Goal: Task Accomplishment & Management: Manage account settings

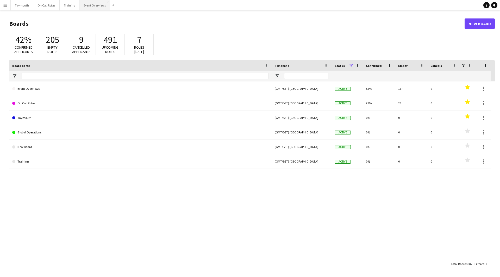
click at [100, 6] on button "Event Overviews Close" at bounding box center [94, 5] width 31 height 10
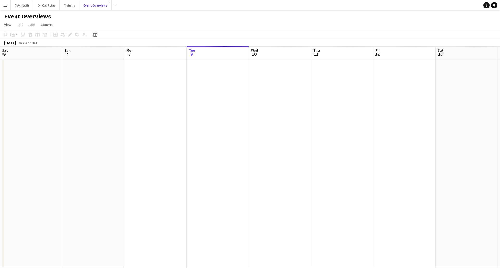
scroll to position [0, 124]
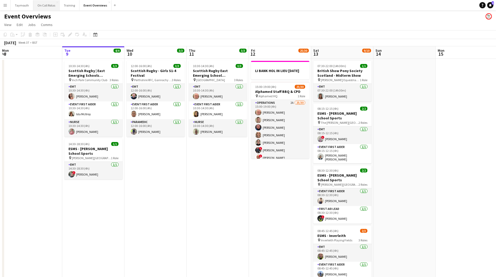
click at [45, 9] on button "On Call Rotas Close" at bounding box center [46, 5] width 26 height 10
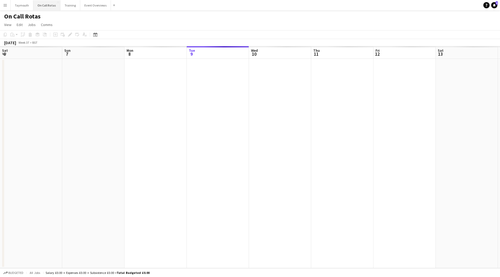
scroll to position [0, 124]
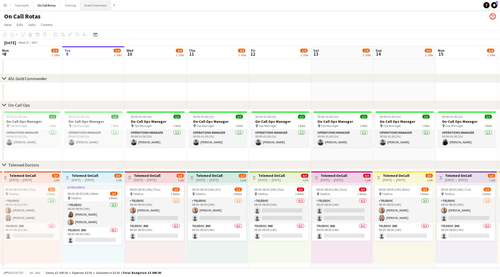
click at [94, 5] on button "Event Overviews Close" at bounding box center [95, 5] width 31 height 10
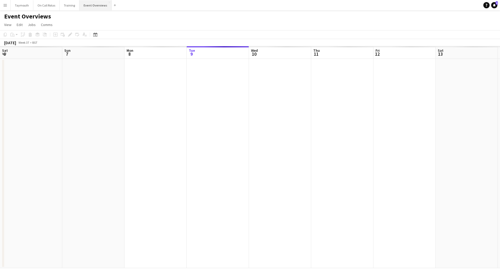
scroll to position [0, 124]
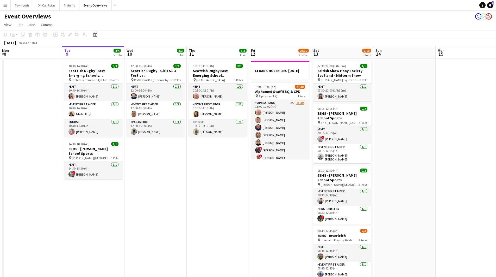
click at [2, 9] on button "Menu" at bounding box center [5, 5] width 10 height 10
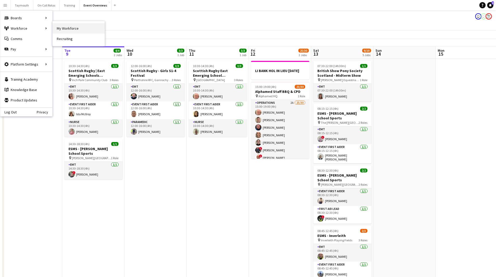
click at [94, 28] on link "My Workforce" at bounding box center [79, 28] width 52 height 10
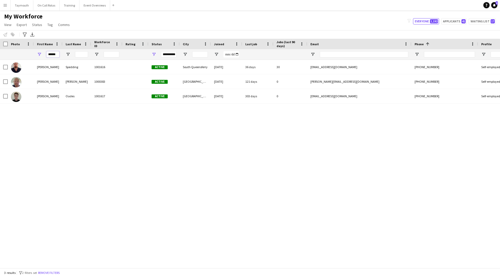
click at [56, 55] on input "******" at bounding box center [52, 54] width 13 height 6
drag, startPoint x: 57, startPoint y: 54, endPoint x: -189, endPoint y: 18, distance: 249.6
click at [0, 18] on html "Menu Boards Boards Boards All jobs Status Workforce Workforce My Workforce Recr…" at bounding box center [250, 138] width 500 height 277
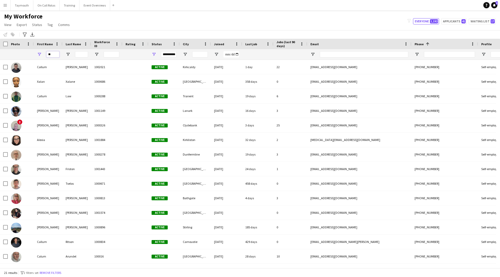
type input "**"
click at [80, 56] on input "Last Name Filter Input" at bounding box center [81, 54] width 13 height 6
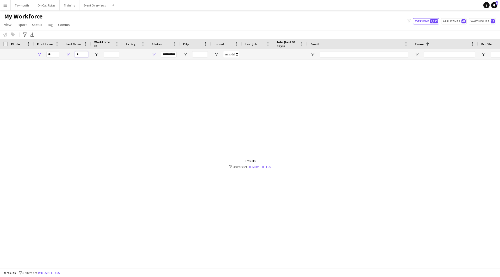
type input "**"
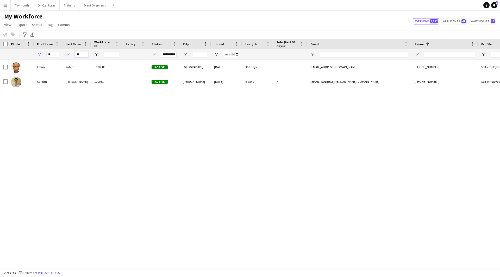
drag, startPoint x: 86, startPoint y: 53, endPoint x: -69, endPoint y: 21, distance: 157.8
click at [0, 21] on html "Menu Boards Boards Boards All jobs Status Workforce Workforce My Workforce Recr…" at bounding box center [250, 138] width 500 height 277
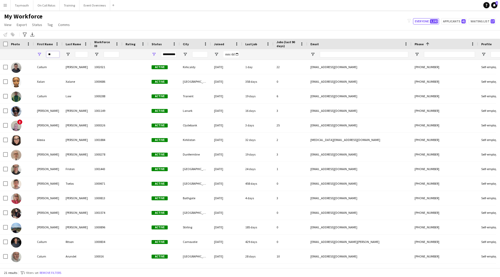
click at [56, 55] on input "**" at bounding box center [52, 54] width 13 height 6
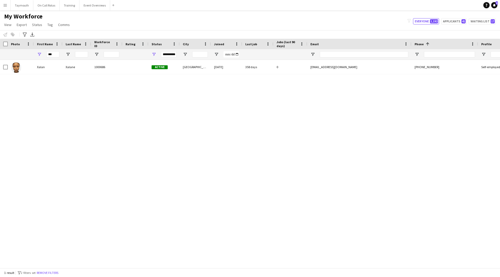
click at [150, 54] on div "**********" at bounding box center [163, 54] width 31 height 10
click at [152, 54] on span "Open Filter Menu" at bounding box center [153, 54] width 5 height 5
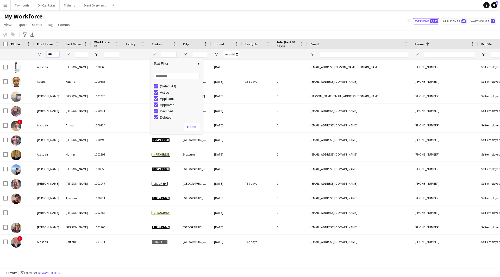
click at [54, 53] on input "***" at bounding box center [52, 54] width 13 height 6
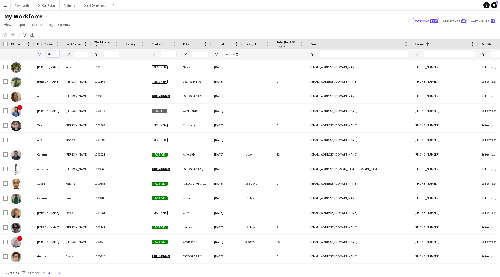
type input "**"
drag, startPoint x: 78, startPoint y: 54, endPoint x: 64, endPoint y: 44, distance: 16.9
click at [74, 51] on div at bounding box center [76, 54] width 29 height 10
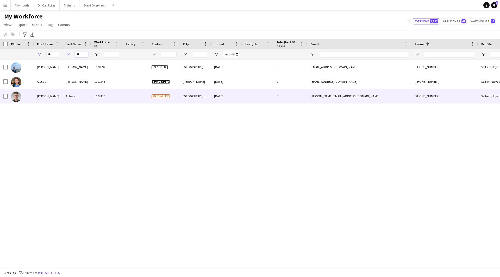
type input "**"
click at [87, 100] on div "Abbess" at bounding box center [76, 96] width 29 height 14
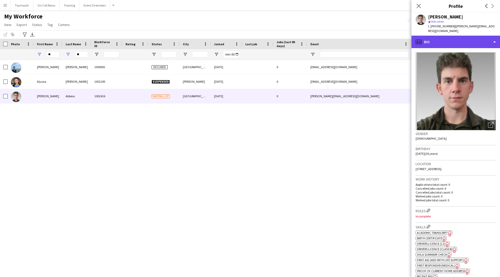
click at [482, 39] on div "profile Bio" at bounding box center [455, 42] width 88 height 12
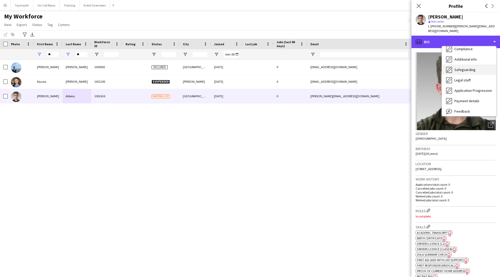
scroll to position [78, 0]
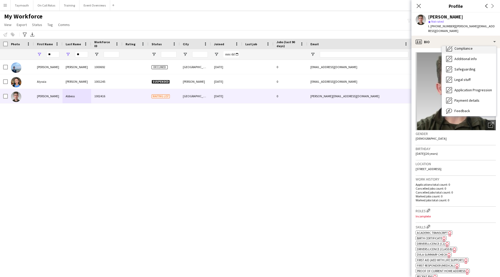
click at [477, 45] on div "Compliance Compliance" at bounding box center [469, 48] width 54 height 10
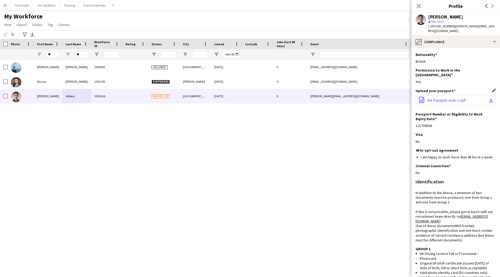
click at [488, 98] on app-icon "download-bottom" at bounding box center [490, 100] width 4 height 4
click at [481, 95] on button "office-file-sheet AA Passport scan-1.pdf download-bottom" at bounding box center [455, 100] width 80 height 10
drag, startPoint x: 497, startPoint y: 26, endPoint x: 453, endPoint y: 27, distance: 44.5
click at [453, 27] on app-profile-header "[PERSON_NAME] star Not rated t. [PHONE_NUMBER] | [PERSON_NAME][EMAIL_ADDRESS][D…" at bounding box center [455, 23] width 88 height 23
copy span "[PERSON_NAME][EMAIL_ADDRESS][DOMAIN_NAME]"
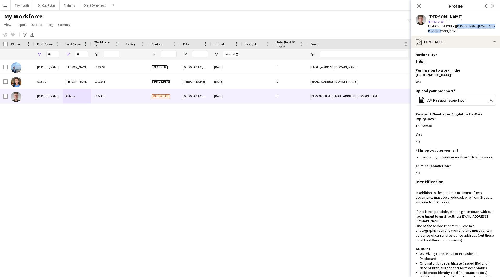
click at [469, 30] on div "[PERSON_NAME] star Not rated t. [PHONE_NUMBER] | [PERSON_NAME][EMAIL_ADDRESS][D…" at bounding box center [455, 23] width 88 height 23
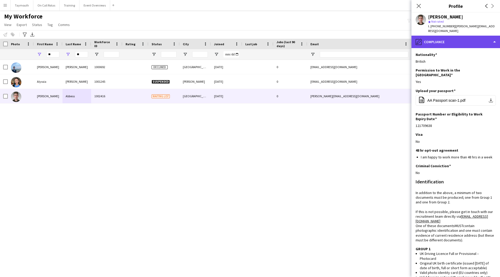
click at [461, 36] on div "pencil4 Compliance" at bounding box center [455, 42] width 88 height 12
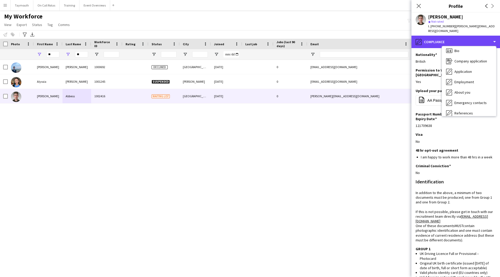
scroll to position [0, 0]
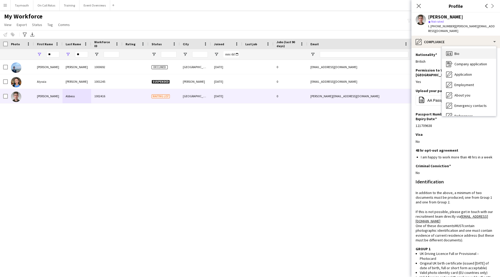
click at [458, 51] on span "Bio" at bounding box center [456, 53] width 5 height 5
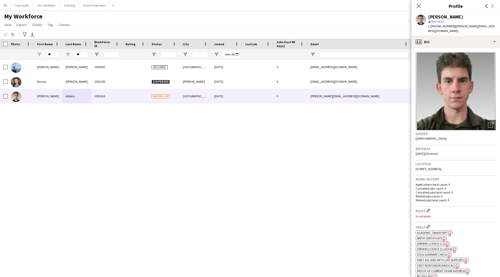
drag, startPoint x: 466, startPoint y: 162, endPoint x: 455, endPoint y: 164, distance: 11.1
click at [455, 164] on div "Location [STREET_ADDRESS]" at bounding box center [455, 168] width 80 height 15
copy span "G3 6AN"
click at [478, 40] on div "profile Bio" at bounding box center [455, 42] width 88 height 12
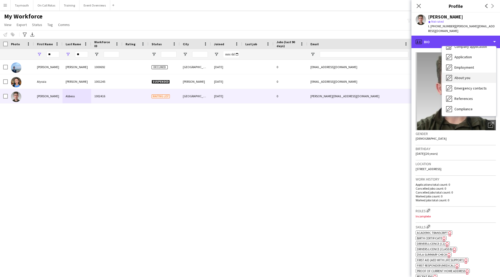
scroll to position [26, 0]
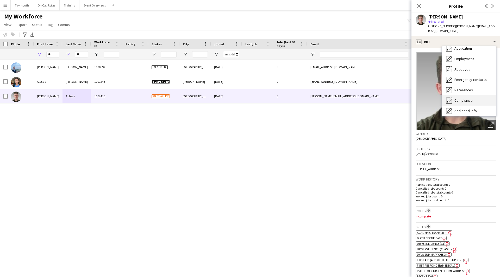
click at [475, 98] on div "Compliance Compliance" at bounding box center [469, 100] width 54 height 10
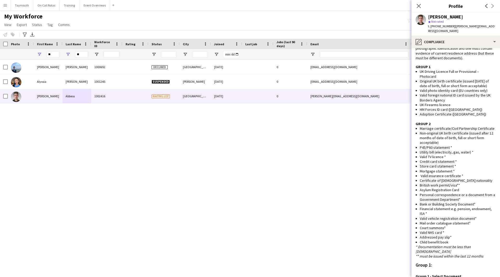
scroll to position [298, 0]
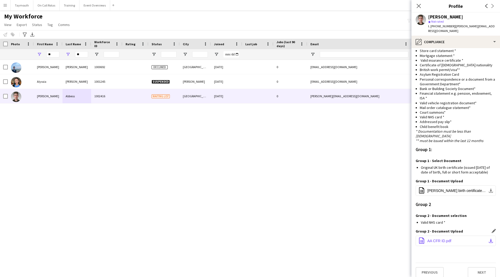
click at [482, 236] on button "office-file-sheet AA CFR ID.pdf download-bottom" at bounding box center [455, 241] width 80 height 10
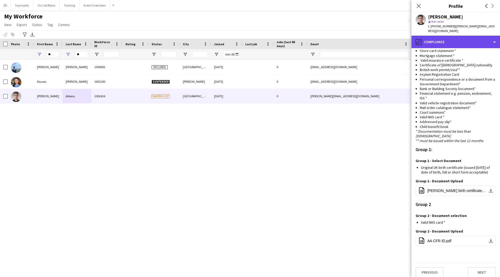
click at [479, 40] on div "pencil4 Compliance" at bounding box center [455, 42] width 88 height 12
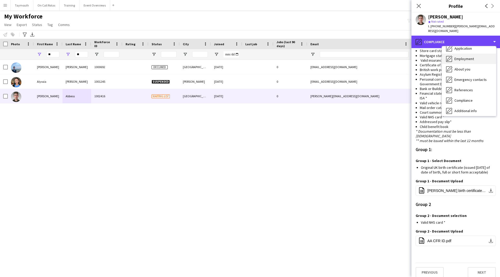
scroll to position [0, 0]
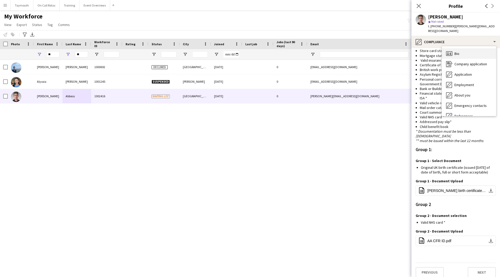
click at [472, 52] on div "Bio Bio" at bounding box center [469, 53] width 54 height 10
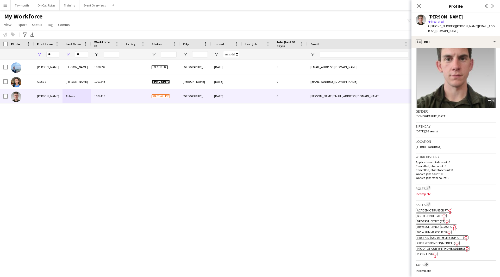
scroll to position [52, 0]
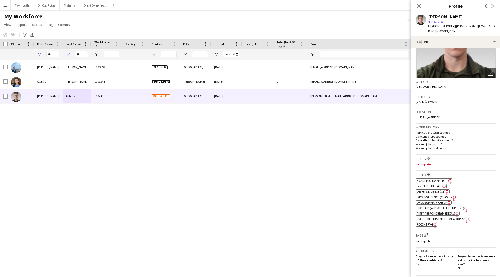
click at [463, 217] on span "Proof of Current Home Address" at bounding box center [441, 219] width 48 height 4
click at [454, 36] on div "profile Bio" at bounding box center [455, 42] width 88 height 12
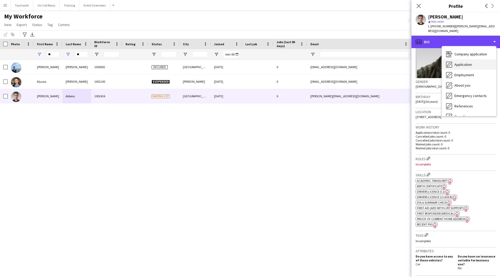
scroll to position [26, 0]
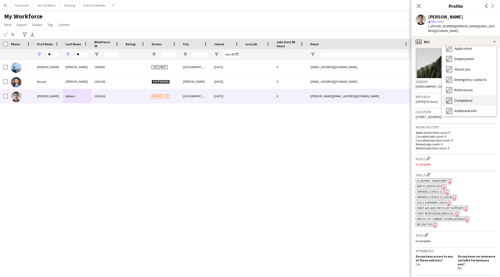
click at [461, 98] on span "Compliance" at bounding box center [463, 100] width 18 height 5
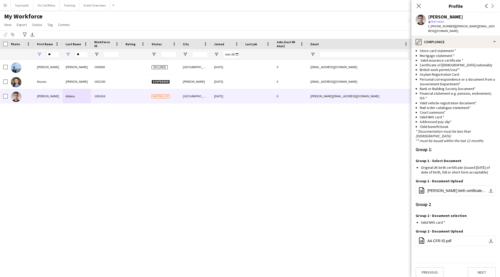
scroll to position [142, 0]
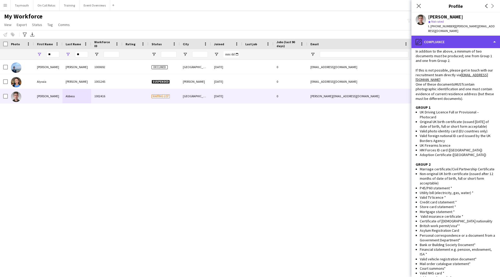
click at [460, 39] on div "pencil4 Compliance" at bounding box center [455, 42] width 88 height 12
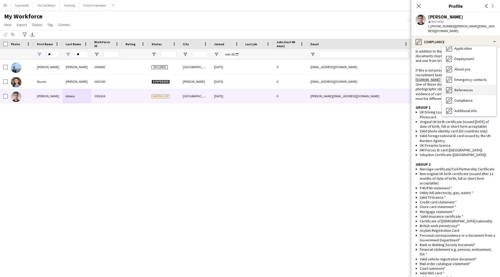
click at [466, 88] on span "References" at bounding box center [463, 90] width 18 height 5
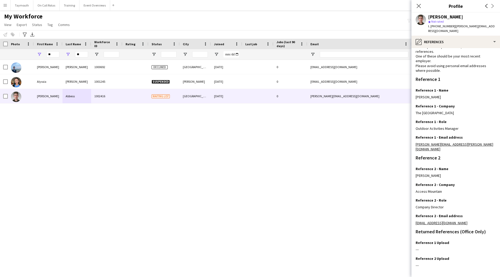
scroll to position [33, 0]
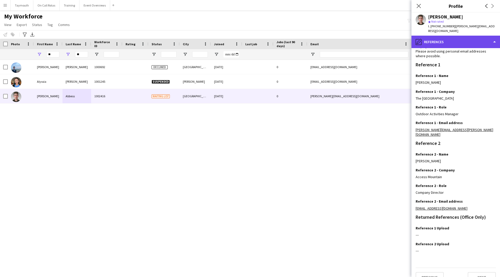
click at [466, 42] on div "pencil4 References" at bounding box center [455, 42] width 88 height 12
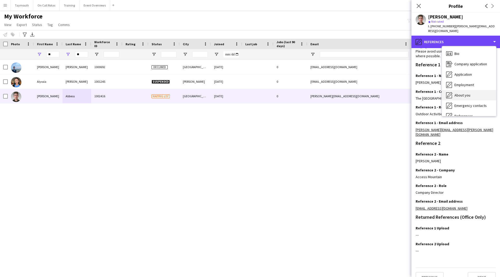
scroll to position [52, 0]
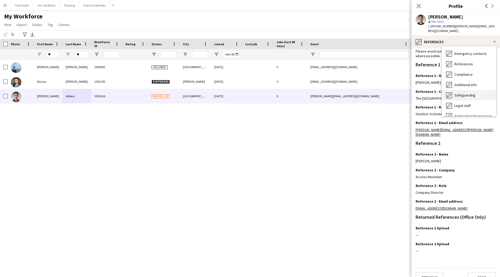
click at [465, 93] on span "Safeguarding" at bounding box center [464, 95] width 21 height 5
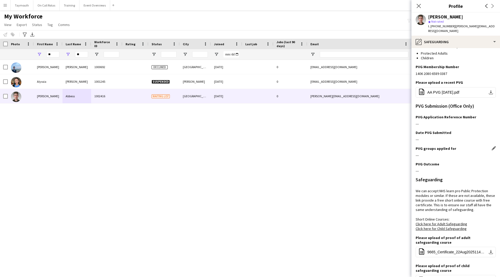
scroll to position [79, 0]
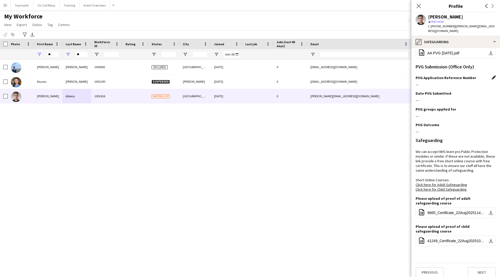
click at [491, 75] on app-icon "Edit this field" at bounding box center [493, 77] width 4 height 4
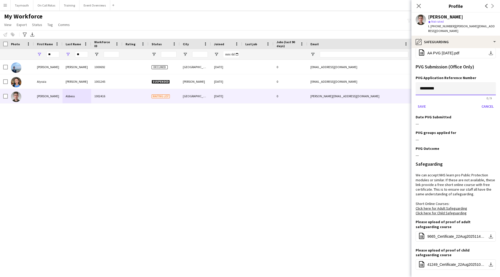
click at [433, 82] on input "*********" at bounding box center [455, 88] width 80 height 13
paste input
type input "*********"
click at [423, 102] on button "Save" at bounding box center [421, 106] width 12 height 8
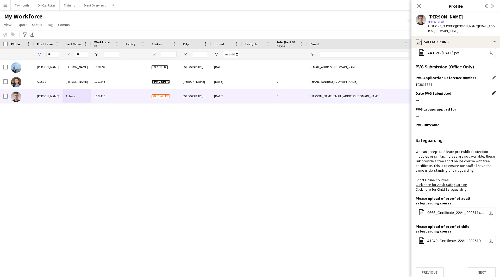
click at [491, 91] on app-icon "Edit this field" at bounding box center [493, 93] width 4 height 4
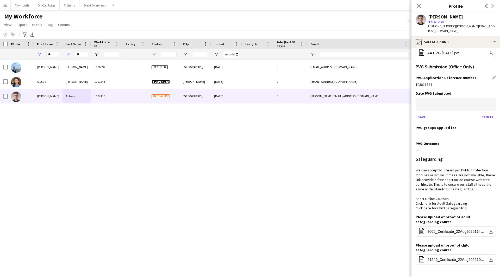
click at [431, 97] on body "Menu Boards Boards Boards All jobs Status Workforce Workforce My Workforce Recr…" at bounding box center [250, 138] width 500 height 277
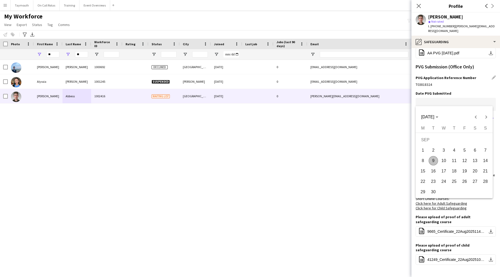
click at [435, 160] on span "9" at bounding box center [432, 160] width 9 height 9
type input "**********"
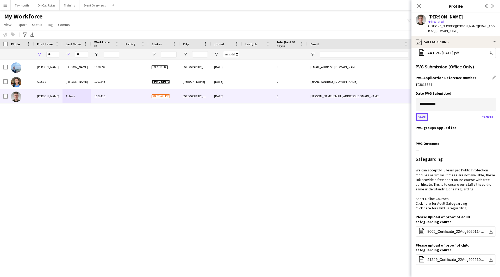
click at [423, 113] on button "Save" at bounding box center [421, 117] width 12 height 8
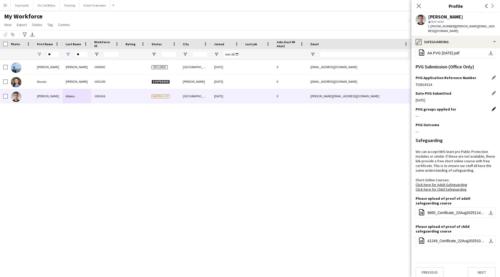
click at [491, 107] on app-icon "Edit this field" at bounding box center [493, 109] width 4 height 4
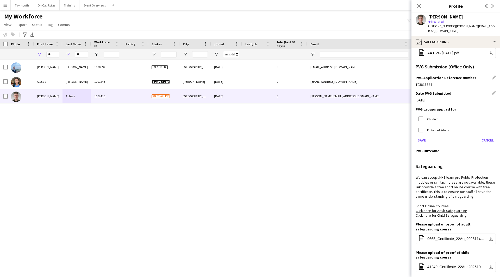
click at [430, 117] on label "Children" at bounding box center [432, 119] width 12 height 4
click at [428, 128] on div "Protected Adults" at bounding box center [431, 130] width 33 height 10
click at [429, 128] on label "Protected Adults" at bounding box center [437, 130] width 23 height 4
click at [421, 136] on button "Save" at bounding box center [421, 140] width 12 height 8
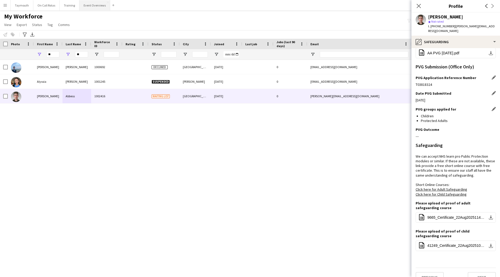
click at [83, 10] on button "Event Overviews Close" at bounding box center [94, 5] width 31 height 10
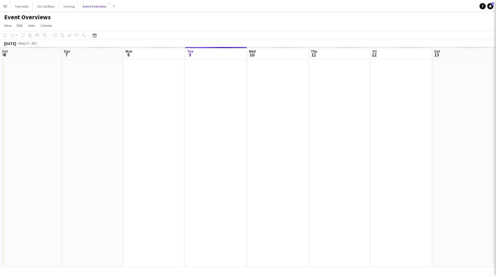
scroll to position [0, 124]
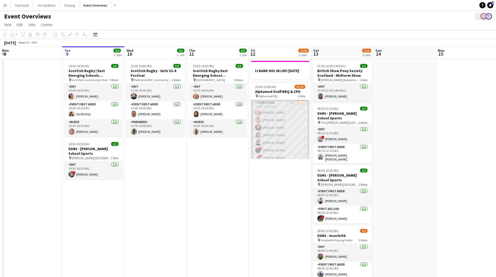
drag, startPoint x: 286, startPoint y: 122, endPoint x: 270, endPoint y: 123, distance: 16.9
click at [286, 122] on app-card-role "Operations 2A 25/30 15:00-19:00 (4h) [PERSON_NAME] [PERSON_NAME] [PERSON_NAME] …" at bounding box center [280, 220] width 58 height 240
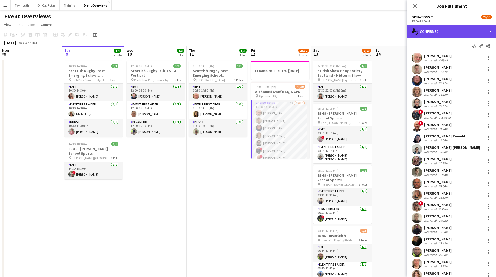
click at [473, 29] on div "single-neutral-actions-check-2 Confirmed" at bounding box center [451, 31] width 88 height 12
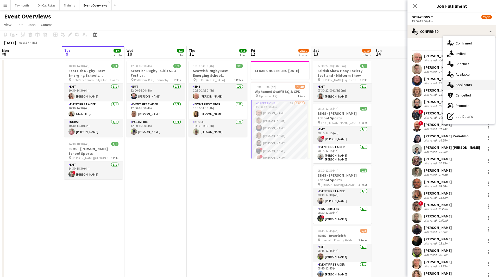
click at [470, 85] on span "Applicants" at bounding box center [463, 84] width 16 height 5
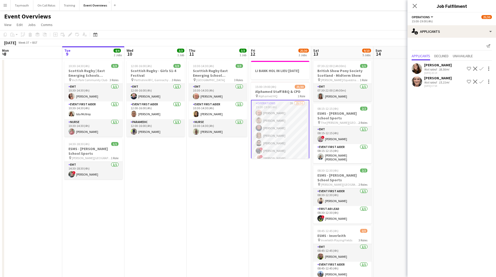
click at [481, 81] on app-icon "Confirm" at bounding box center [481, 82] width 4 height 4
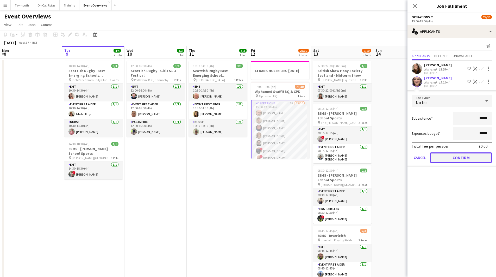
click at [465, 155] on button "Confirm" at bounding box center [461, 157] width 62 height 10
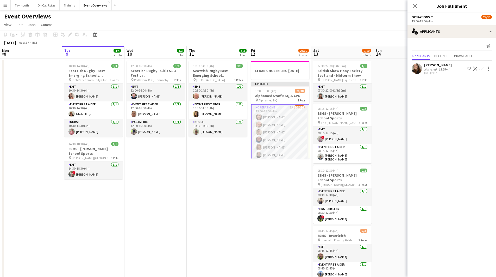
click at [481, 69] on app-icon "Confirm" at bounding box center [481, 69] width 4 height 4
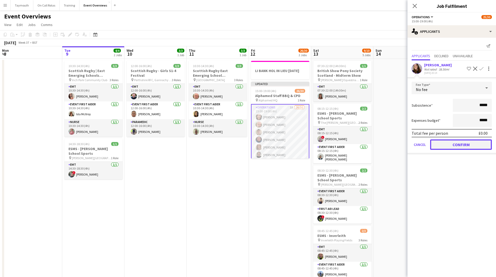
click at [472, 144] on button "Confirm" at bounding box center [461, 144] width 62 height 10
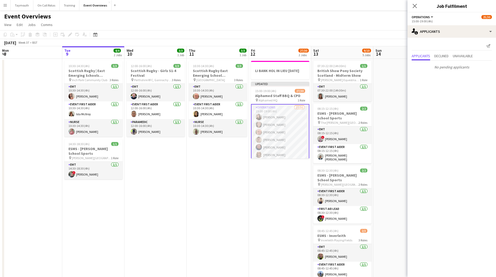
click at [276, 200] on app-date-cell "LI BANK HOL IN LIEU [DATE] Updated 15:00-19:00 (4h) 27/30 Alphamed Staff BBQ & …" at bounding box center [280, 281] width 62 height 445
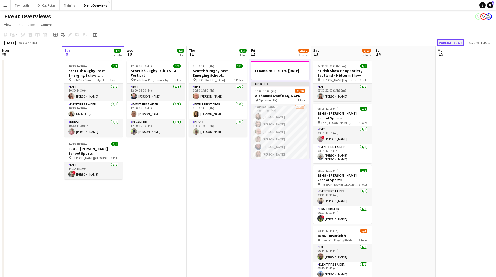
click at [455, 39] on button "Publish 1 job" at bounding box center [450, 42] width 28 height 7
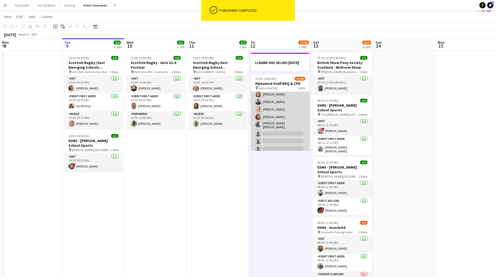
scroll to position [0, 0]
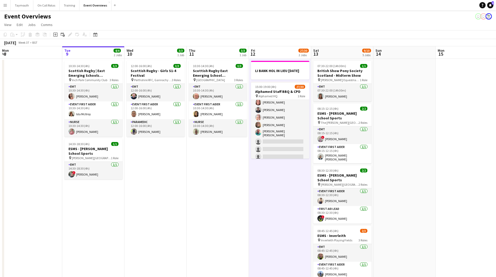
drag, startPoint x: 190, startPoint y: 218, endPoint x: 182, endPoint y: 218, distance: 8.6
click at [182, 218] on app-calendar-viewport "Sat 6 22/27 7 Jobs Sun 7 18/18 3 Jobs Mon 8 Tue 9 4/4 2 Jobs Wed 10 3/3 1 Job T…" at bounding box center [248, 275] width 496 height 458
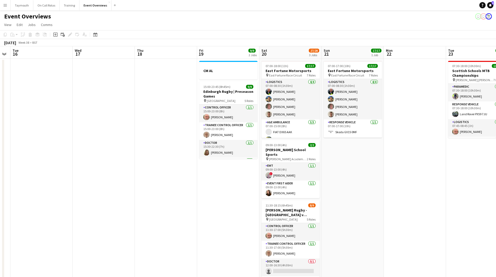
drag, startPoint x: 355, startPoint y: 197, endPoint x: 5, endPoint y: 259, distance: 355.6
click at [5, 259] on app-calendar-viewport "Sat 13 9/10 5 Jobs Sun 14 Mon 15 Tue 16 Wed 17 Thu 18 Fri 19 9/9 2 Jobs Sat 20 …" at bounding box center [248, 275] width 496 height 458
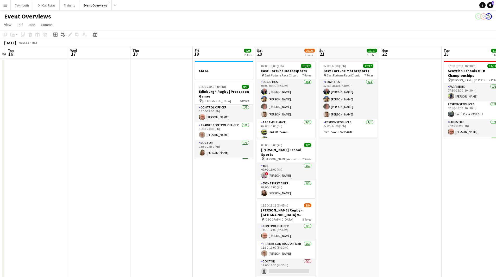
scroll to position [0, 187]
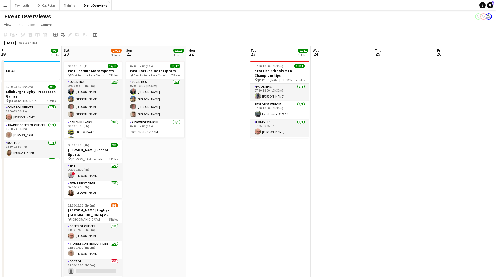
drag, startPoint x: 88, startPoint y: 231, endPoint x: -15, endPoint y: 237, distance: 103.5
click at [0, 237] on html "Menu Boards Boards Boards All jobs Status Workforce Workforce My Workforce Recr…" at bounding box center [248, 252] width 496 height 504
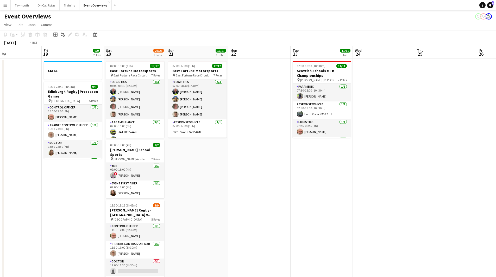
drag, startPoint x: 402, startPoint y: 186, endPoint x: 438, endPoint y: 186, distance: 35.9
click at [435, 186] on app-calendar-viewport "Tue 16 Wed 17 Thu 18 Fri 19 9/9 2 Jobs Sat 20 27/28 3 Jobs Sun 21 17/17 1 Job M…" at bounding box center [248, 275] width 496 height 458
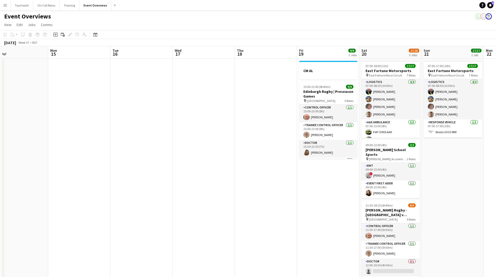
drag, startPoint x: 367, startPoint y: 190, endPoint x: 397, endPoint y: 187, distance: 30.1
click at [396, 188] on app-calendar-viewport "Fri 12 27/30 2 Jobs Sat 13 9/10 5 Jobs Sun 14 Mon 15 Tue 16 Wed 17 Thu 18 Fri 1…" at bounding box center [248, 275] width 496 height 458
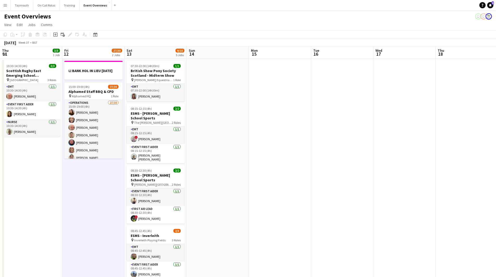
scroll to position [0, 137]
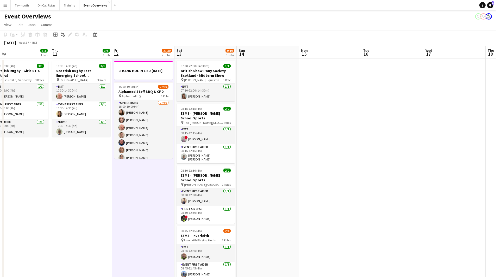
drag, startPoint x: 229, startPoint y: 206, endPoint x: 279, endPoint y: 199, distance: 50.3
click at [279, 199] on app-calendar-viewport "Mon 8 Tue 9 4/4 2 Jobs Wed 10 3/3 1 Job Thu 11 3/3 1 Job Fri 12 27/30 2 Jobs Sa…" at bounding box center [248, 275] width 496 height 458
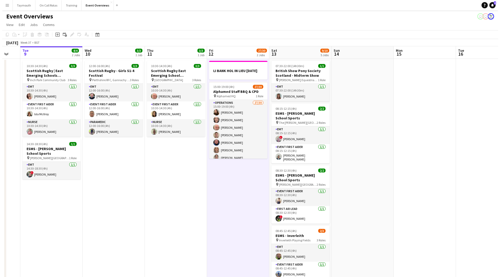
scroll to position [0, 138]
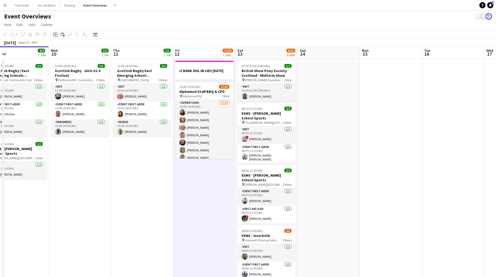
drag, startPoint x: 187, startPoint y: 161, endPoint x: 226, endPoint y: 163, distance: 38.8
click at [226, 163] on app-calendar-viewport "Sun 7 18/18 3 Jobs Mon 8 Tue 9 4/4 2 Jobs Wed 10 3/3 1 Job Thu 11 3/3 1 Job Fri…" at bounding box center [248, 275] width 496 height 458
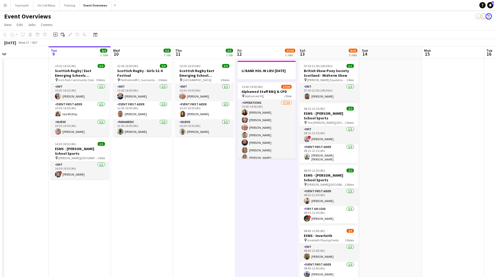
click at [10, 9] on button "Menu" at bounding box center [5, 5] width 10 height 10
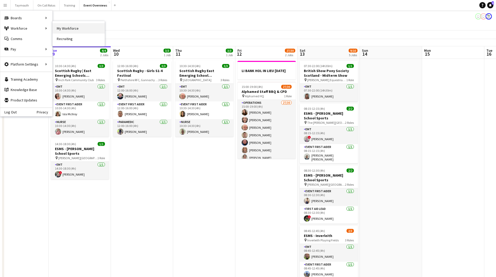
click at [56, 24] on link "My Workforce" at bounding box center [79, 28] width 52 height 10
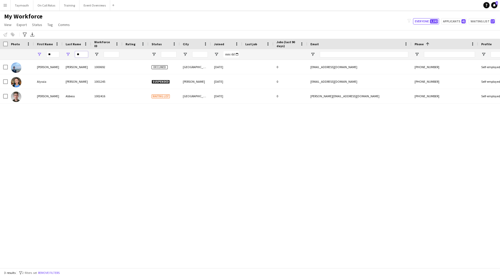
drag, startPoint x: 84, startPoint y: 55, endPoint x: 27, endPoint y: 55, distance: 57.0
click at [27, 55] on div "** **" at bounding box center [322, 54] width 644 height 10
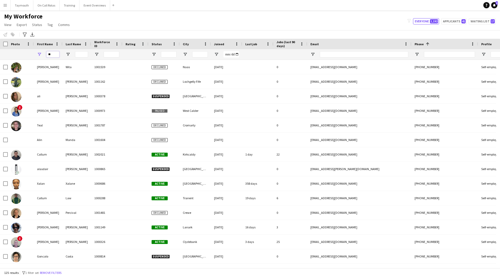
drag, startPoint x: 54, startPoint y: 55, endPoint x: -104, endPoint y: 35, distance: 158.5
click at [0, 35] on html "Menu Boards Boards Boards All jobs Status Workforce Workforce My Workforce Recr…" at bounding box center [250, 138] width 500 height 277
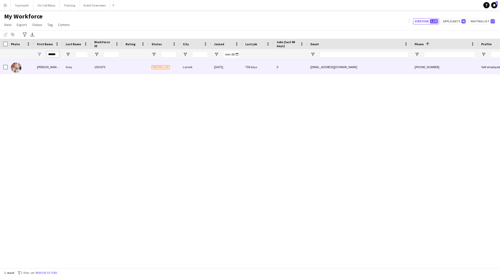
type input "******"
click at [117, 63] on div "1001070" at bounding box center [106, 67] width 31 height 14
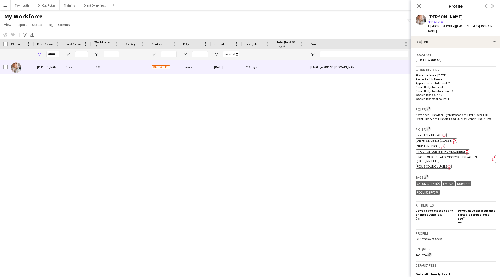
scroll to position [177, 0]
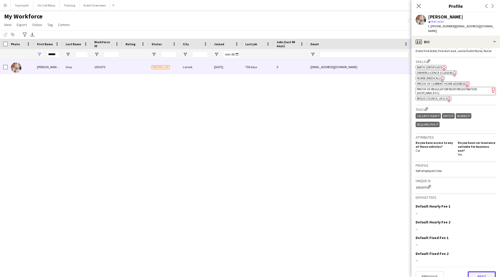
click at [479, 271] on button "Next" at bounding box center [481, 276] width 28 height 10
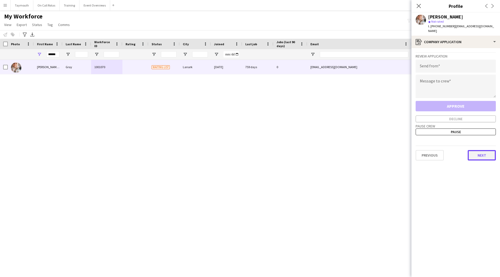
click at [489, 153] on button "Next" at bounding box center [481, 155] width 28 height 10
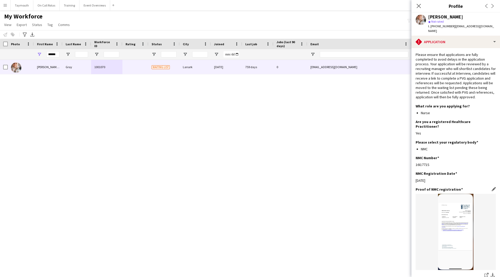
scroll to position [86, 0]
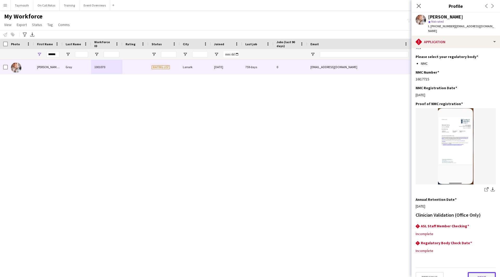
click at [478, 272] on button "Next" at bounding box center [481, 277] width 28 height 10
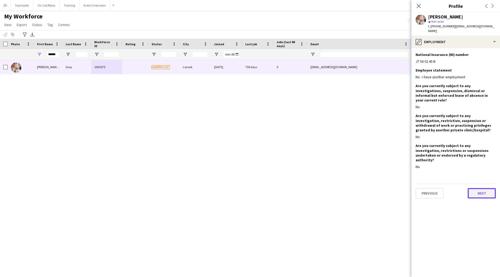
click at [478, 188] on button "Next" at bounding box center [481, 193] width 28 height 10
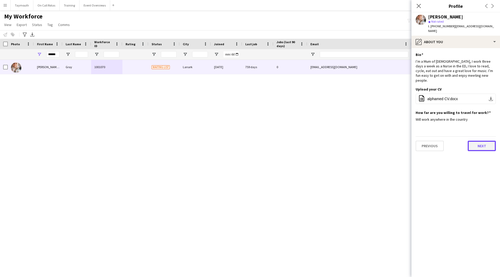
click at [476, 141] on button "Next" at bounding box center [481, 146] width 28 height 10
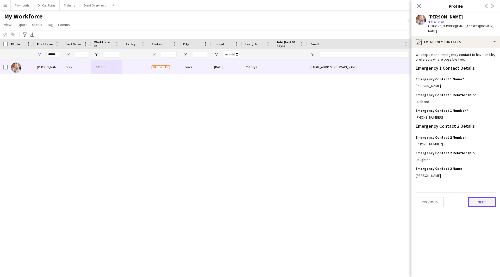
click at [478, 201] on button "Next" at bounding box center [481, 202] width 28 height 10
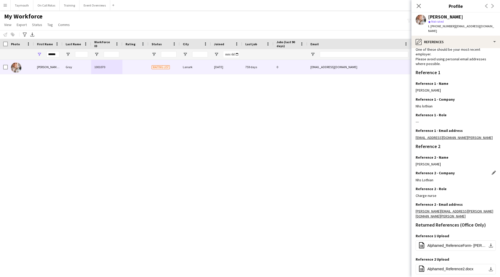
scroll to position [49, 0]
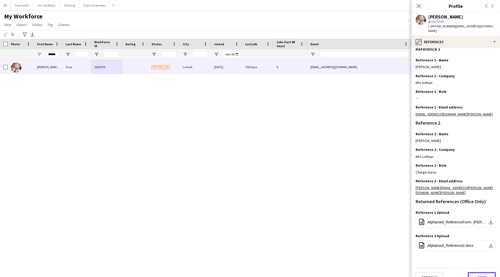
click at [480, 272] on button "Next" at bounding box center [481, 277] width 28 height 10
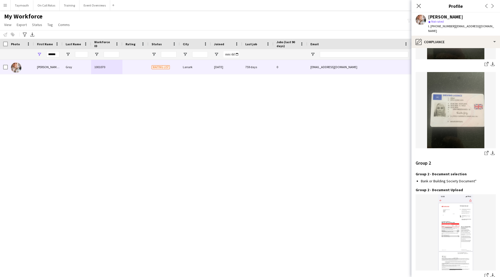
scroll to position [598, 0]
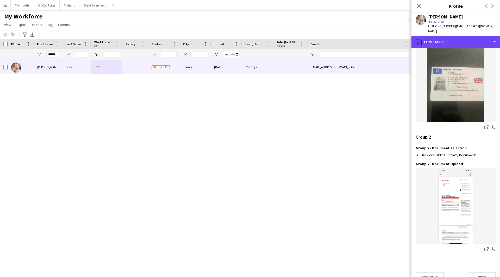
drag, startPoint x: 477, startPoint y: 38, endPoint x: 475, endPoint y: 52, distance: 13.9
click at [477, 38] on div "pencil4 Compliance" at bounding box center [455, 42] width 88 height 12
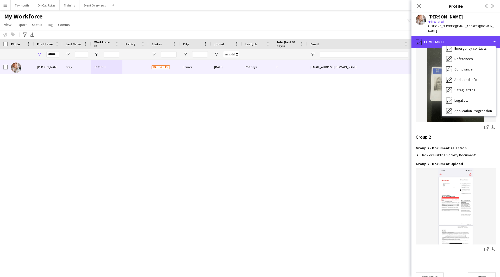
scroll to position [91, 0]
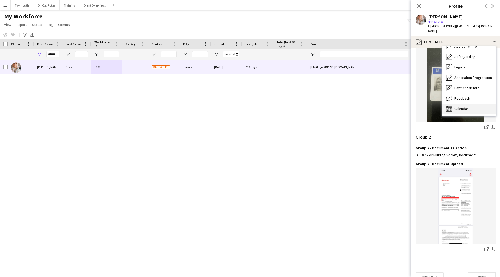
click at [470, 104] on div "Calendar Calendar" at bounding box center [469, 109] width 54 height 10
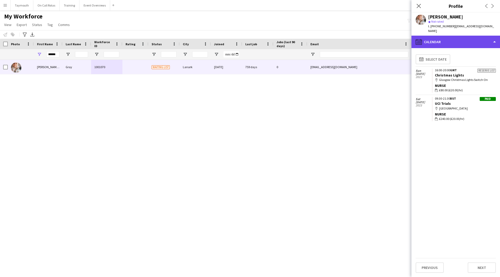
click at [448, 39] on div "calendar-full Calendar" at bounding box center [455, 42] width 88 height 12
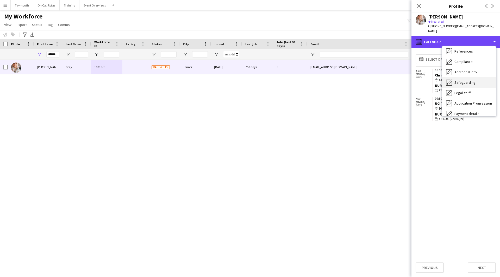
scroll to position [0, 0]
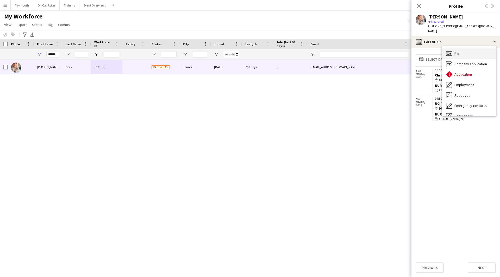
click at [462, 48] on div "Bio Bio" at bounding box center [469, 53] width 54 height 10
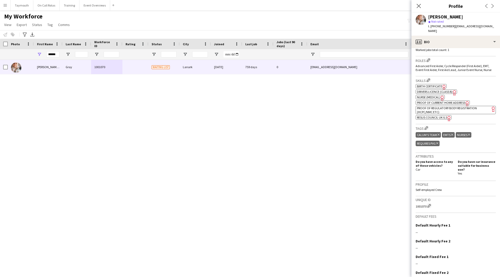
scroll to position [177, 0]
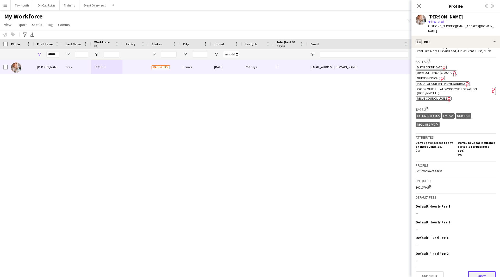
click at [467, 271] on button "Next" at bounding box center [481, 276] width 28 height 10
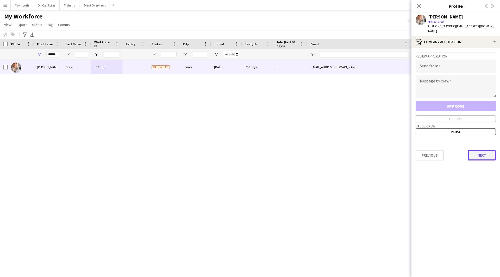
click at [473, 153] on button "Next" at bounding box center [481, 155] width 28 height 10
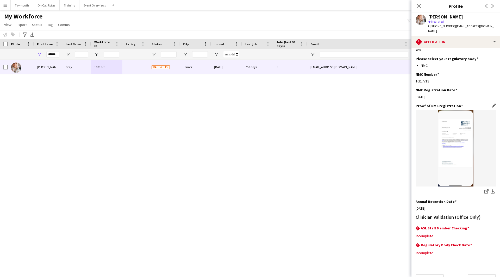
scroll to position [86, 0]
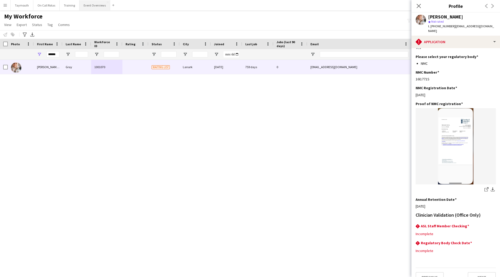
click at [100, 7] on button "Event Overviews Close" at bounding box center [94, 5] width 31 height 10
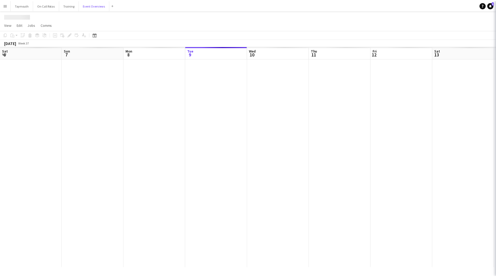
scroll to position [0, 124]
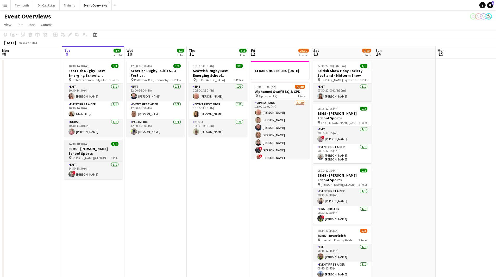
click at [91, 149] on h3 "ESMS - [PERSON_NAME] School Sports" at bounding box center [93, 150] width 58 height 9
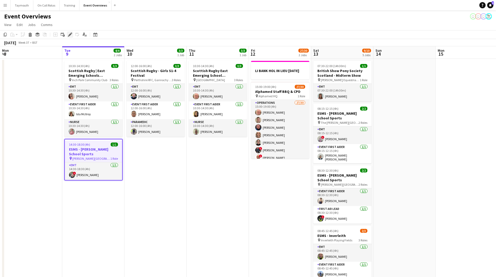
click at [69, 36] on icon "Edit" at bounding box center [70, 35] width 4 height 4
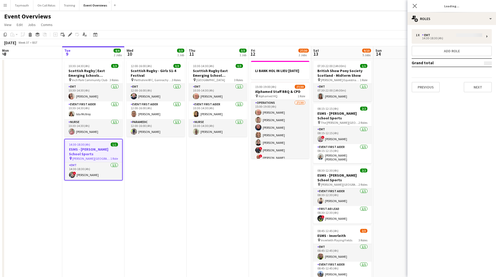
type input "**********"
click at [485, 84] on button "Next" at bounding box center [477, 87] width 28 height 10
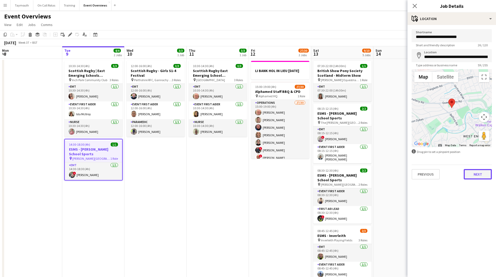
click at [482, 172] on button "Next" at bounding box center [477, 174] width 28 height 10
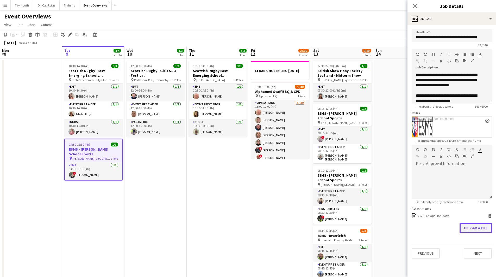
click at [473, 226] on button "Upload a file" at bounding box center [475, 228] width 32 height 10
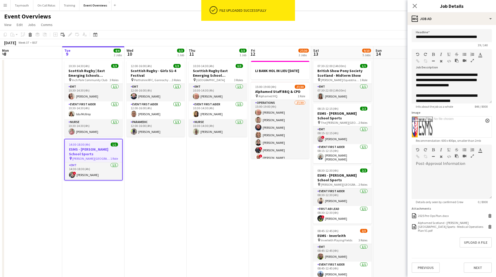
click at [179, 190] on app-date-cell "12:00-16:00 (4h) 3/3 [DEMOGRAPHIC_DATA] Rugby - Girls S1-4 Festival pin Perthsh…" at bounding box center [155, 281] width 62 height 445
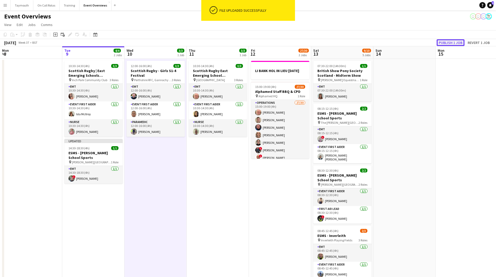
click at [450, 42] on button "Publish 1 job" at bounding box center [450, 42] width 28 height 7
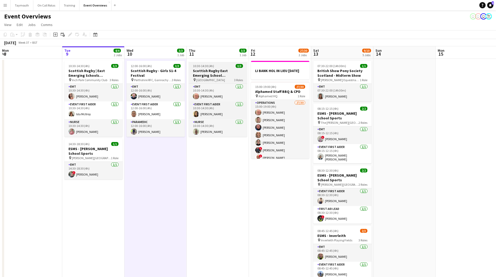
click at [226, 67] on div "10:30-14:30 (4h) 3/3" at bounding box center [218, 66] width 58 height 4
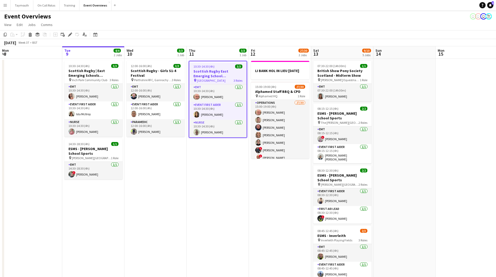
scroll to position [0, 125]
drag, startPoint x: 69, startPoint y: 36, endPoint x: 499, endPoint y: 159, distance: 447.5
click at [69, 37] on icon "Edit" at bounding box center [70, 35] width 4 height 4
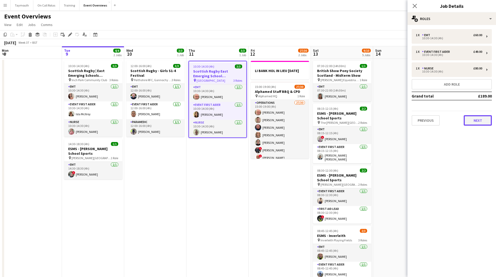
drag, startPoint x: 476, startPoint y: 123, endPoint x: 481, endPoint y: 151, distance: 28.7
click at [476, 123] on button "Next" at bounding box center [477, 120] width 28 height 10
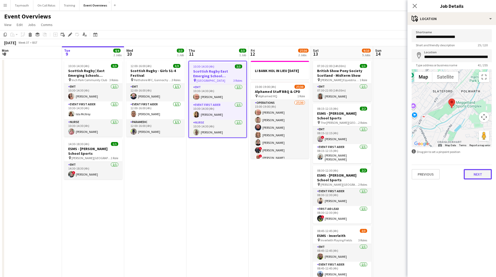
click at [476, 178] on button "Next" at bounding box center [477, 174] width 28 height 10
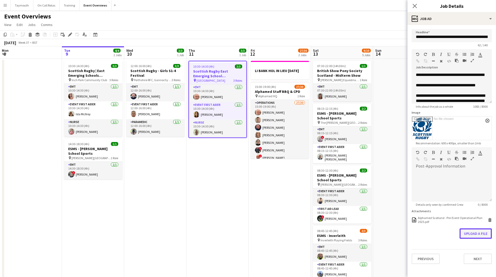
click at [475, 234] on button "Upload a file" at bounding box center [475, 233] width 32 height 10
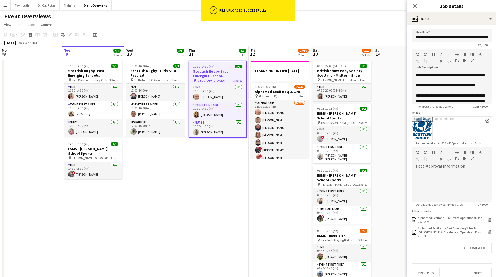
drag, startPoint x: 476, startPoint y: 234, endPoint x: 214, endPoint y: 150, distance: 275.1
click at [214, 150] on app-date-cell "10:30-14:30 (4h) 3/3 Scottish Rugby East Emerging School Championships | [GEOGR…" at bounding box center [217, 281] width 62 height 445
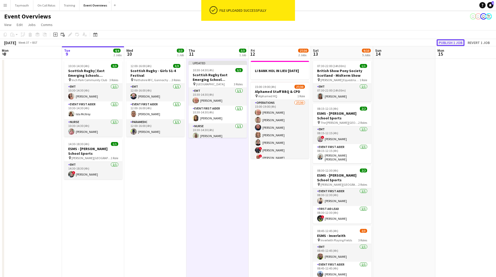
click at [444, 40] on button "Publish 1 job" at bounding box center [450, 42] width 28 height 7
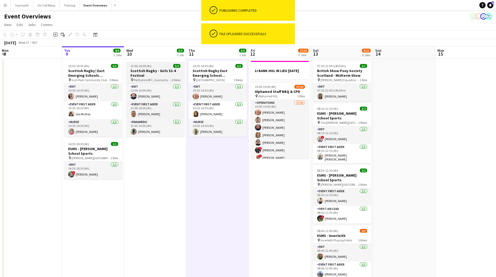
click at [146, 72] on h3 "Scottish Rugby - Girls S1-4 Festival" at bounding box center [155, 72] width 58 height 9
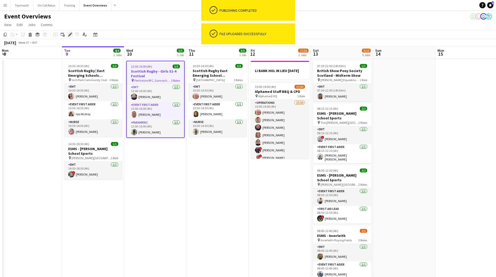
click at [67, 34] on div "Edit" at bounding box center [70, 34] width 6 height 6
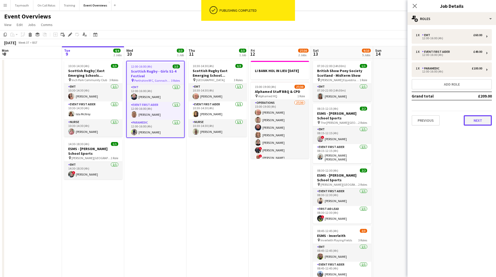
click at [483, 117] on button "Next" at bounding box center [477, 120] width 28 height 10
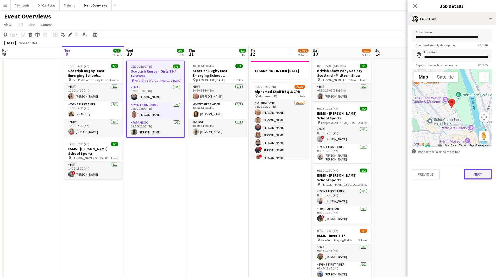
click at [474, 172] on button "Next" at bounding box center [477, 174] width 28 height 10
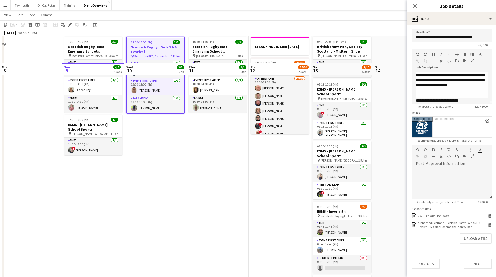
scroll to position [52, 0]
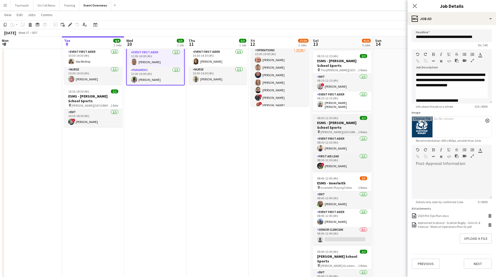
click at [328, 130] on span "[PERSON_NAME][GEOGRAPHIC_DATA]" at bounding box center [339, 132] width 38 height 4
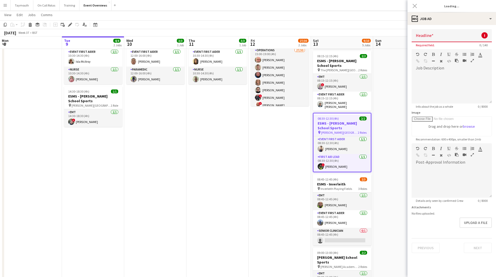
type input "**********"
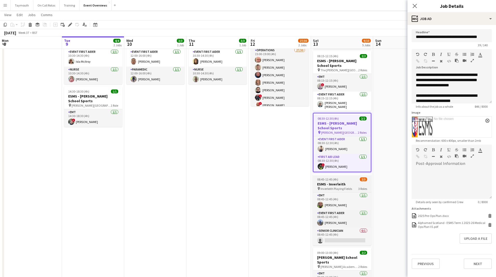
click at [344, 184] on h3 "ESMS - Inverleith" at bounding box center [342, 184] width 58 height 5
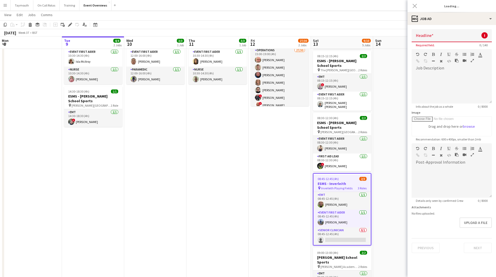
type input "**********"
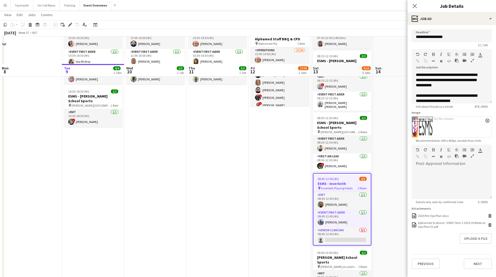
scroll to position [130, 0]
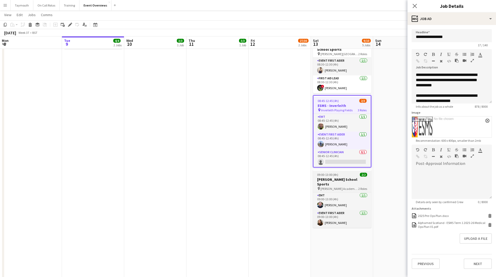
click at [343, 174] on div "09:00-13:00 (4h) 2/2" at bounding box center [342, 175] width 58 height 4
type input "**********"
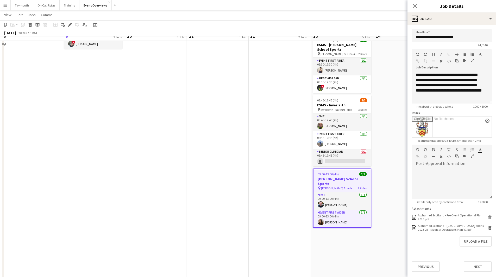
scroll to position [0, 0]
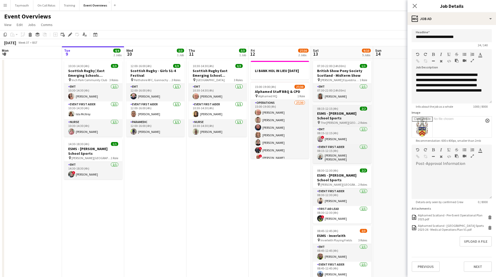
click at [331, 115] on h3 "ESMS - [PERSON_NAME] School Sports" at bounding box center [342, 115] width 58 height 9
type input "**********"
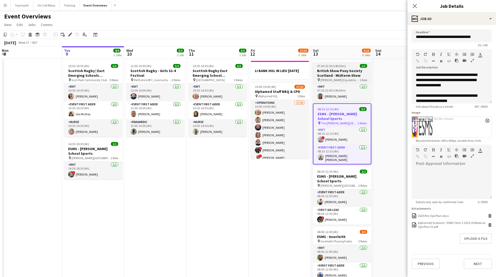
click at [338, 70] on h3 "British Show Pony Society Scotland - Midterm Show" at bounding box center [342, 72] width 58 height 9
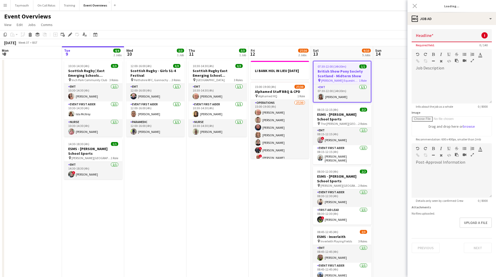
type input "**********"
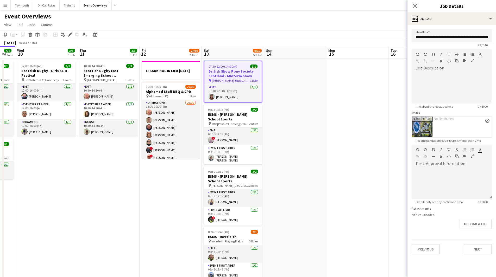
drag, startPoint x: 267, startPoint y: 179, endPoint x: 146, endPoint y: 186, distance: 121.4
click at [143, 186] on app-calendar-viewport "Sun 7 18/18 3 Jobs Mon 8 Tue 9 4/4 2 Jobs Wed 10 3/3 1 Job Thu 11 3/3 1 Job Fri…" at bounding box center [248, 275] width 496 height 458
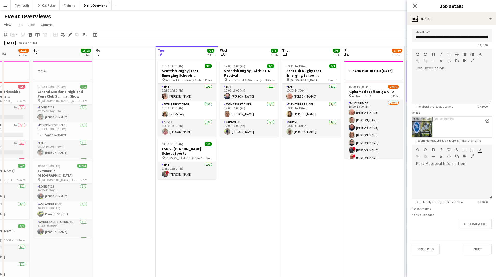
drag, startPoint x: 282, startPoint y: 202, endPoint x: 302, endPoint y: 206, distance: 20.4
click at [362, 201] on app-calendar-viewport "Thu 4 Fri 5 13/13 3 Jobs Sat 6 22/27 7 Jobs Sun 7 18/18 3 Jobs Mon 8 Tue 9 4/4 …" at bounding box center [248, 275] width 496 height 458
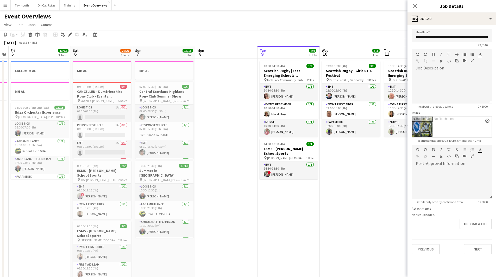
drag, startPoint x: 208, startPoint y: 210, endPoint x: 245, endPoint y: 206, distance: 37.7
click at [245, 206] on app-calendar-viewport "Wed 3 2 Jobs Thu 4 2 Jobs Fri 5 13/13 3 Jobs Sat 6 22/27 7 Jobs Sun 7 18/18 3 J…" at bounding box center [248, 275] width 496 height 458
click at [163, 98] on h3 "Central Scotland Highland Pony Club Summer Show" at bounding box center [164, 93] width 58 height 9
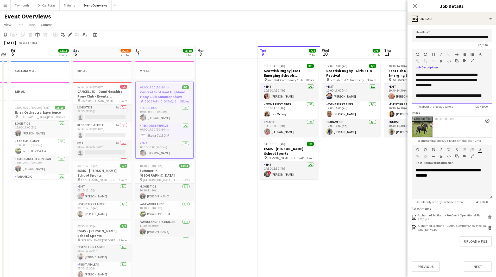
scroll to position [72, 0]
drag, startPoint x: 414, startPoint y: 76, endPoint x: 453, endPoint y: 164, distance: 96.5
click at [453, 164] on form "**********" at bounding box center [451, 150] width 88 height 243
copy div "**********"
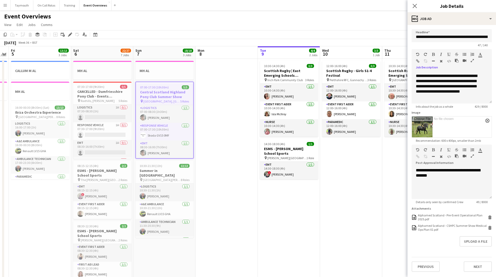
click at [82, 228] on app-calendar-viewport "Wed 3 2 Jobs Thu 4 2 Jobs Fri 5 13/13 3 Jobs Sat 6 22/27 7 Jobs Sun 7 18/18 3 J…" at bounding box center [248, 275] width 496 height 458
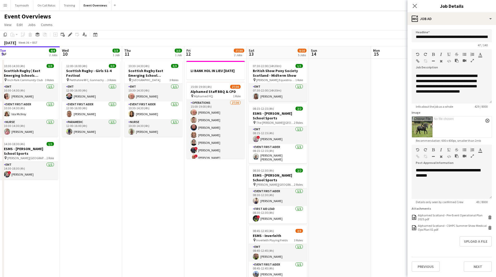
drag, startPoint x: 207, startPoint y: 222, endPoint x: 104, endPoint y: 218, distance: 102.6
click at [105, 219] on app-calendar-viewport "Sat 6 22/27 7 Jobs Sun 7 18/18 3 Jobs Mon 8 Tue 9 4/4 2 Jobs Wed 10 3/3 1 Job T…" at bounding box center [248, 275] width 496 height 458
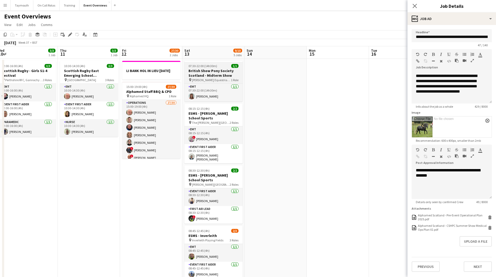
click at [208, 77] on h3 "British Show Pony Society Scotland - Midterm Show" at bounding box center [213, 72] width 58 height 9
type input "**********"
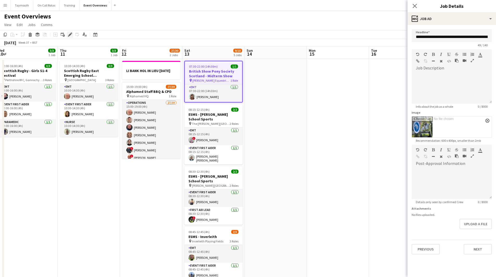
click at [71, 35] on icon "Edit" at bounding box center [70, 35] width 4 height 4
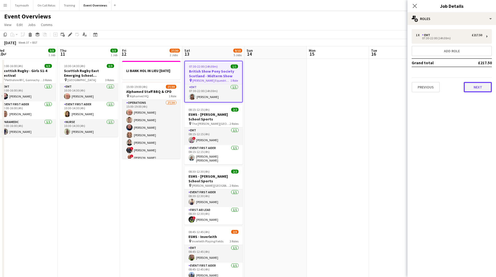
click at [489, 92] on button "Next" at bounding box center [477, 87] width 28 height 10
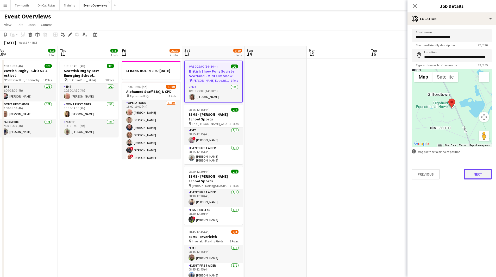
click at [482, 174] on button "Next" at bounding box center [477, 174] width 28 height 10
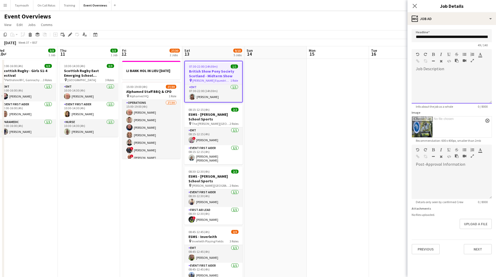
click at [431, 73] on div at bounding box center [451, 87] width 80 height 31
paste div
drag, startPoint x: 452, startPoint y: 87, endPoint x: 445, endPoint y: 81, distance: 8.7
click at [445, 81] on div "**********" at bounding box center [449, 80] width 68 height 16
drag, startPoint x: 464, startPoint y: 96, endPoint x: 445, endPoint y: 96, distance: 19.0
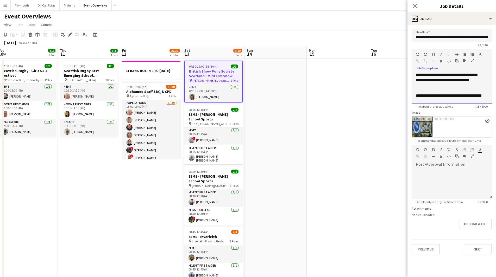
click at [445, 96] on div "**********" at bounding box center [449, 98] width 68 height 10
drag, startPoint x: 478, startPoint y: 96, endPoint x: 413, endPoint y: 84, distance: 66.9
click at [413, 84] on div "**********" at bounding box center [451, 87] width 80 height 31
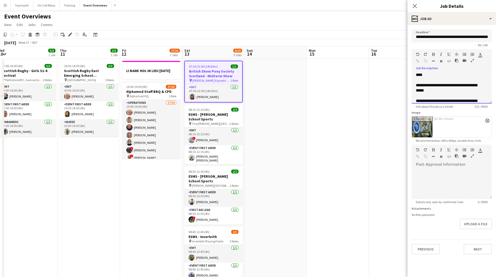
drag, startPoint x: 458, startPoint y: 91, endPoint x: 438, endPoint y: 84, distance: 21.0
click at [438, 84] on div "**********" at bounding box center [449, 88] width 68 height 10
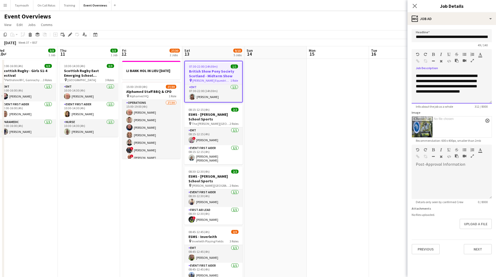
drag, startPoint x: 431, startPoint y: 86, endPoint x: 417, endPoint y: 87, distance: 13.8
click at [417, 87] on div "**********" at bounding box center [449, 86] width 68 height 26
drag, startPoint x: 432, startPoint y: 81, endPoint x: 447, endPoint y: 94, distance: 20.5
click at [447, 94] on div "**********" at bounding box center [449, 105] width 68 height 26
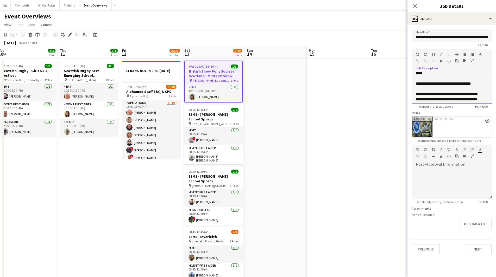
click at [424, 100] on div "**********" at bounding box center [449, 102] width 68 height 21
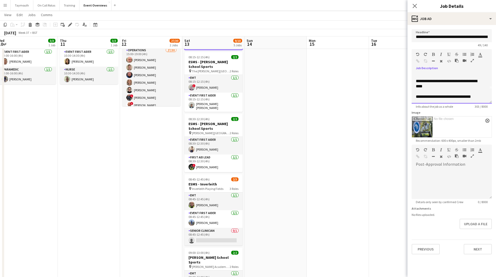
scroll to position [41, 0]
drag, startPoint x: 469, startPoint y: 98, endPoint x: 449, endPoint y: 98, distance: 19.8
click at [449, 98] on div "**********" at bounding box center [449, 89] width 68 height 21
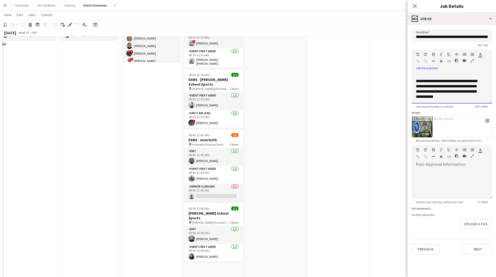
scroll to position [104, 0]
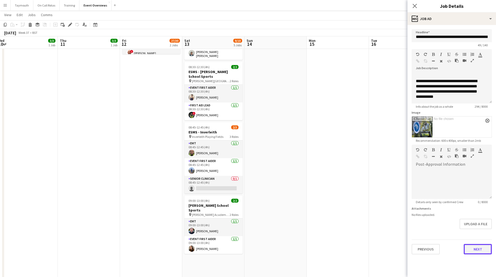
click at [476, 248] on button "Next" at bounding box center [477, 249] width 28 height 10
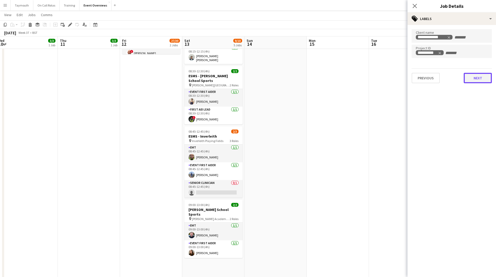
click at [474, 80] on button "Next" at bounding box center [477, 78] width 28 height 10
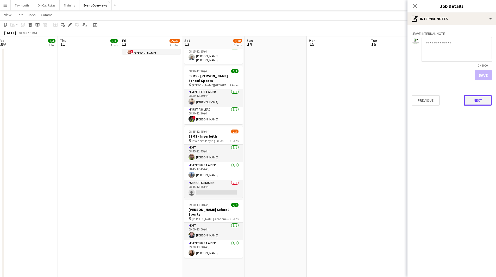
click at [473, 100] on button "Next" at bounding box center [477, 100] width 28 height 10
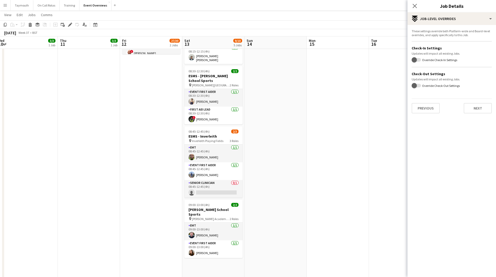
click at [304, 141] on app-date-cell at bounding box center [275, 176] width 62 height 445
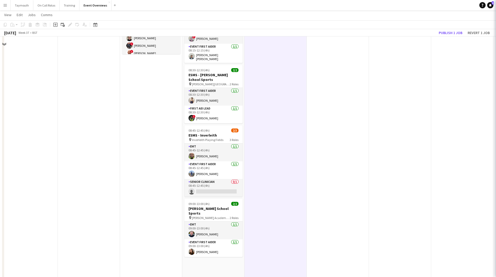
scroll to position [0, 0]
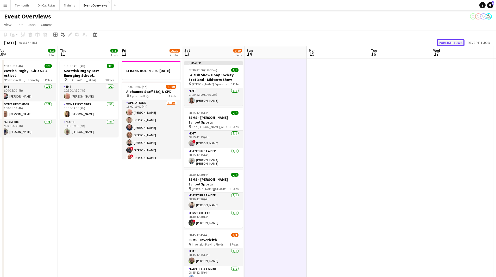
click at [447, 41] on button "Publish 1 job" at bounding box center [450, 42] width 28 height 7
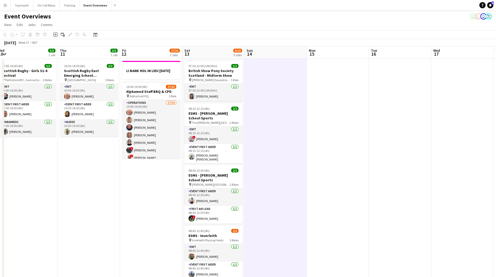
click at [126, 192] on app-date-cell "LI BANK HOL IN LIEU [DATE] 15:00-19:00 (4h) 27/30 Alphamed Staff BBQ & CPD pin …" at bounding box center [151, 281] width 62 height 445
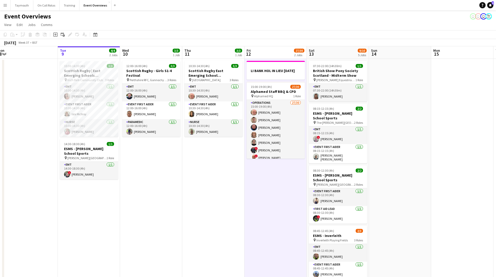
scroll to position [0, 133]
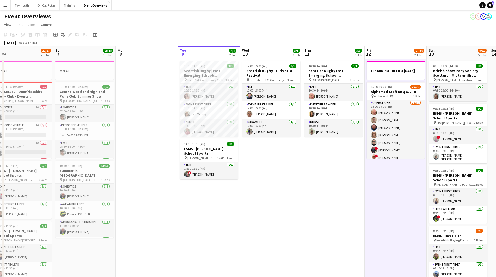
drag, startPoint x: 47, startPoint y: 197, endPoint x: 155, endPoint y: 199, distance: 108.0
click at [207, 204] on app-calendar-viewport "Thu 4 2 Jobs Fri 5 13/13 3 Jobs Sat 6 22/27 7 Jobs Sun 7 18/18 3 Jobs Mon 8 Tue…" at bounding box center [248, 275] width 496 height 458
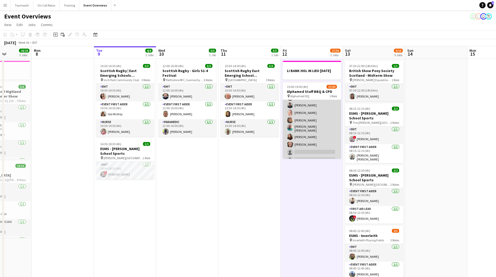
scroll to position [178, 0]
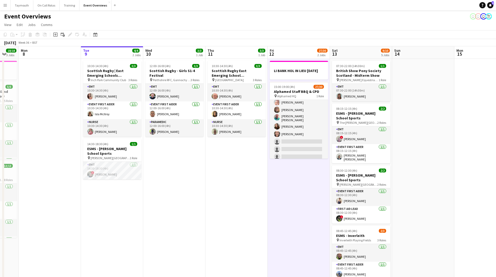
drag, startPoint x: 287, startPoint y: 192, endPoint x: 10, endPoint y: 183, distance: 277.0
click at [0, 185] on html "Menu Boards Boards Boards All jobs Status Workforce Workforce My Workforce Recr…" at bounding box center [248, 252] width 496 height 504
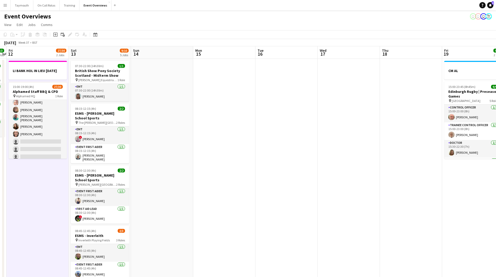
scroll to position [0, 148]
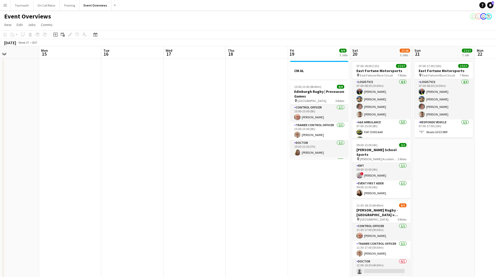
drag, startPoint x: 329, startPoint y: 195, endPoint x: 210, endPoint y: 198, distance: 118.7
click at [210, 198] on app-calendar-viewport "Fri 12 27/30 2 Jobs Sat 13 9/10 5 Jobs Sun 14 Mon 15 Tue 16 Wed 17 Thu 18 Fri 1…" at bounding box center [248, 275] width 496 height 458
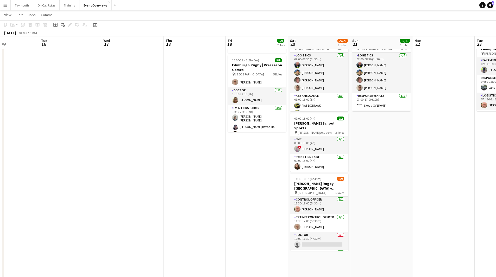
scroll to position [0, 178]
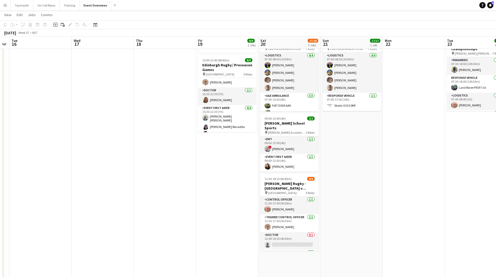
drag, startPoint x: 281, startPoint y: 178, endPoint x: 127, endPoint y: 153, distance: 155.7
click at [126, 152] on app-calendar-viewport "Sat 13 9/10 5 Jobs Sun 14 Mon 15 Tue 16 Wed 17 Thu 18 Fri 19 9/9 2 Jobs Sat 20 …" at bounding box center [248, 235] width 496 height 483
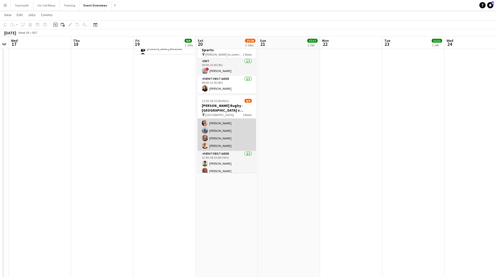
scroll to position [65, 0]
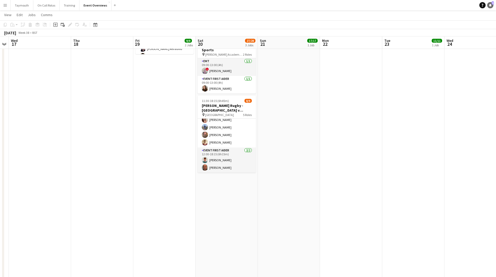
click at [492, 4] on span "9" at bounding box center [492, 2] width 2 height 3
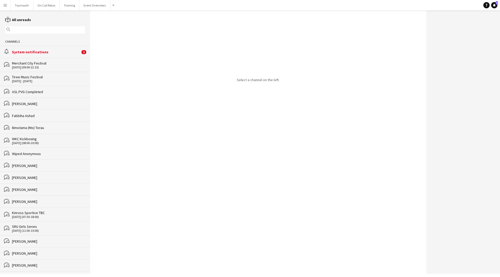
click at [52, 53] on div "System notifications" at bounding box center [46, 52] width 68 height 5
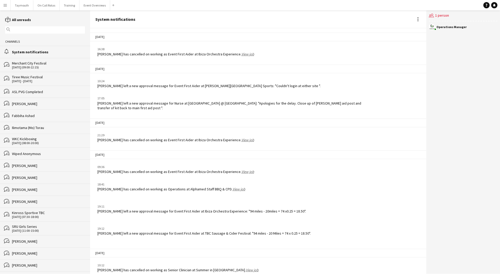
scroll to position [538, 0]
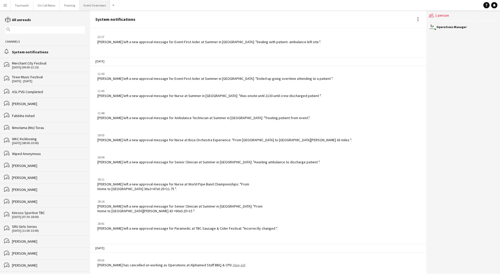
click at [105, 5] on button "Event Overviews Close" at bounding box center [94, 5] width 31 height 10
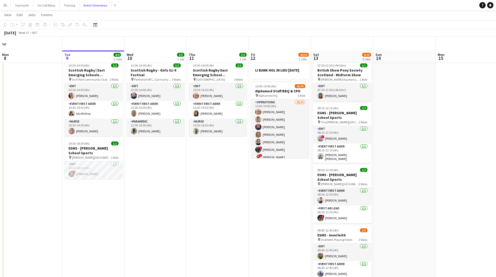
scroll to position [52, 0]
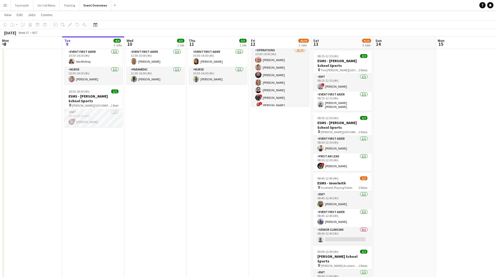
click at [5, 5] on app-icon "Menu" at bounding box center [5, 5] width 4 height 4
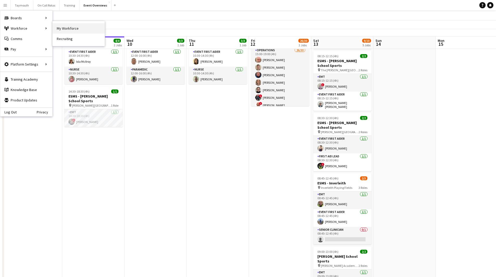
click at [66, 29] on link "My Workforce" at bounding box center [79, 28] width 52 height 10
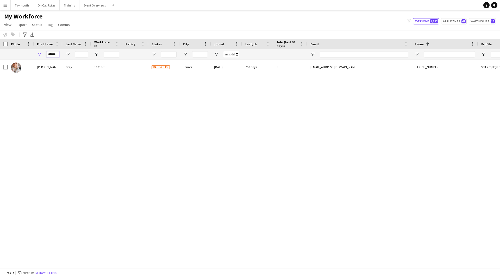
drag, startPoint x: -6, startPoint y: 45, endPoint x: -185, endPoint y: 19, distance: 181.2
click at [0, 19] on html "Menu Boards Boards Boards All jobs Status Workforce Workforce My Workforce Recr…" at bounding box center [250, 138] width 500 height 277
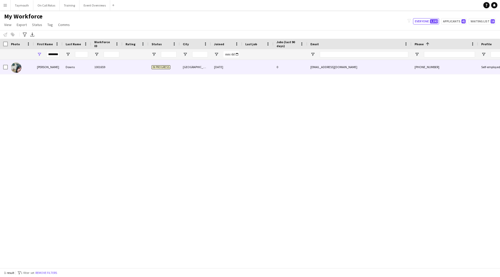
click at [92, 66] on div "1001659" at bounding box center [106, 67] width 31 height 14
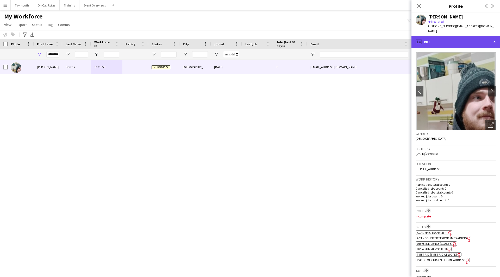
click at [462, 39] on div "profile Bio" at bounding box center [455, 42] width 88 height 12
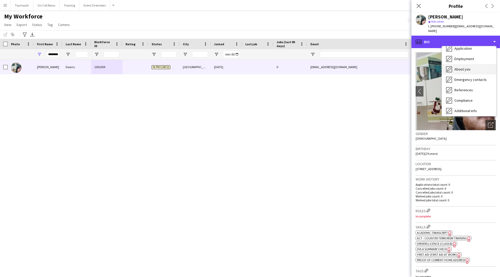
scroll to position [52, 0]
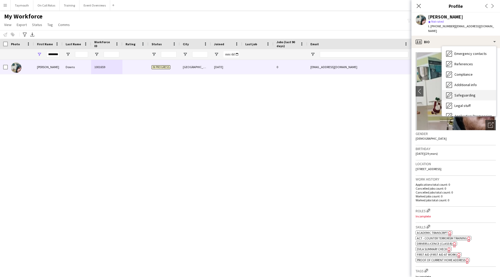
click at [467, 94] on div "Safeguarding Safeguarding" at bounding box center [469, 95] width 54 height 10
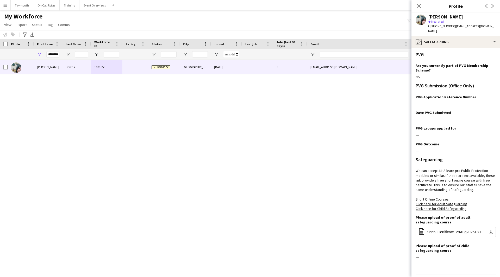
scroll to position [11, 0]
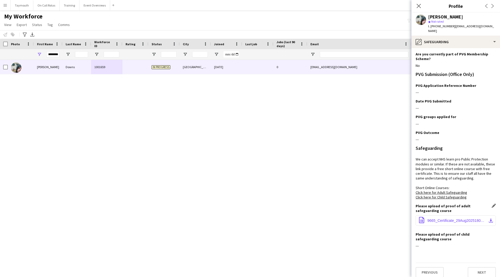
click at [488, 219] on app-icon "download-bottom" at bounding box center [490, 221] width 4 height 4
drag, startPoint x: 98, startPoint y: 59, endPoint x: 212, endPoint y: 63, distance: 114.5
click at [193, 66] on div "Workforce Details Photo First Name" at bounding box center [250, 153] width 500 height 229
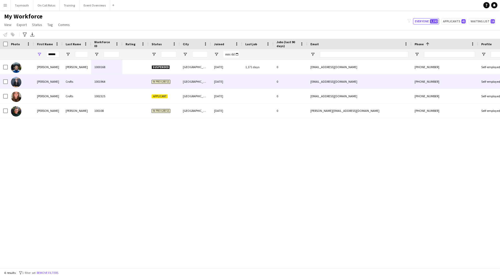
click at [93, 84] on div "1001964" at bounding box center [106, 81] width 31 height 14
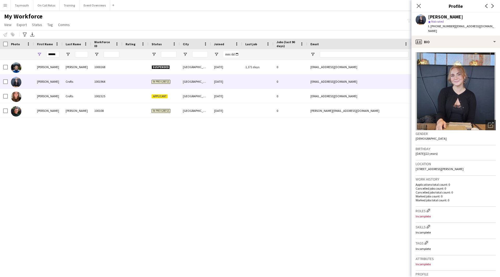
click at [480, 120] on img at bounding box center [455, 91] width 80 height 78
click at [488, 122] on icon "Open photos pop-in" at bounding box center [490, 124] width 5 height 5
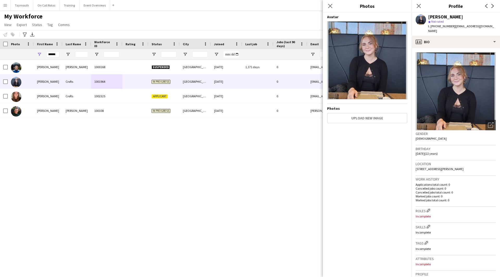
scroll to position [113, 0]
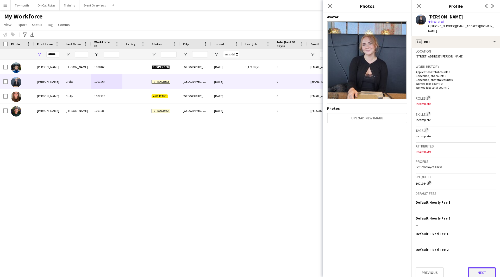
click at [469, 268] on button "Next" at bounding box center [481, 272] width 28 height 10
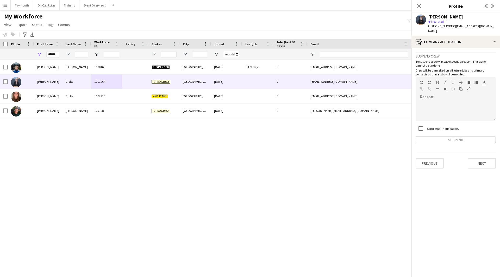
click at [485, 154] on div "Previous Next" at bounding box center [455, 161] width 80 height 15
click at [480, 159] on button "Next" at bounding box center [481, 163] width 28 height 10
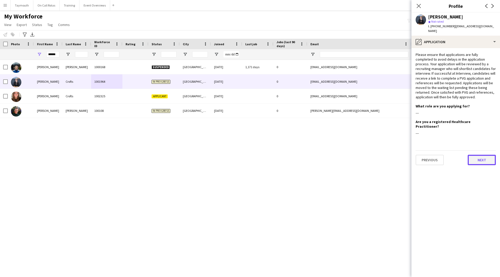
click at [478, 155] on button "Next" at bounding box center [481, 160] width 28 height 10
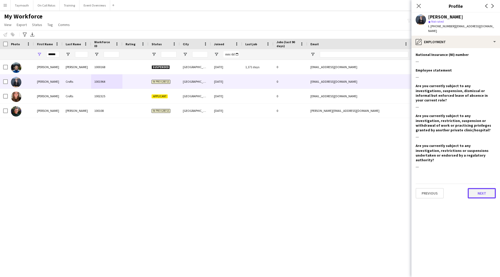
click at [480, 188] on button "Next" at bounding box center [481, 193] width 28 height 10
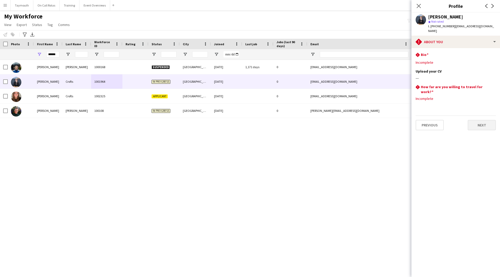
drag, startPoint x: 475, startPoint y: 128, endPoint x: 478, endPoint y: 120, distance: 8.2
click at [475, 126] on app-section-data-types "rhombus-alert Bio Edit this field Incomplete Upload your CV Edit this field ---…" at bounding box center [455, 162] width 88 height 229
click at [478, 120] on button "Next" at bounding box center [481, 125] width 28 height 10
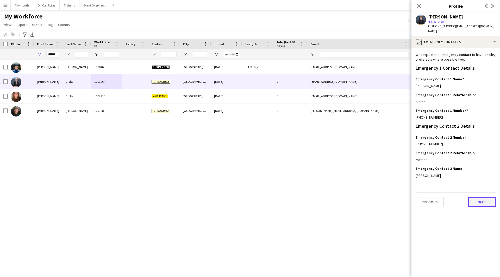
click at [478, 197] on button "Next" at bounding box center [481, 202] width 28 height 10
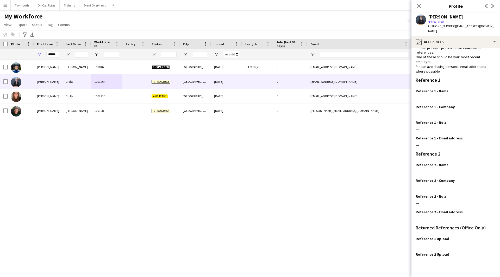
scroll to position [33, 0]
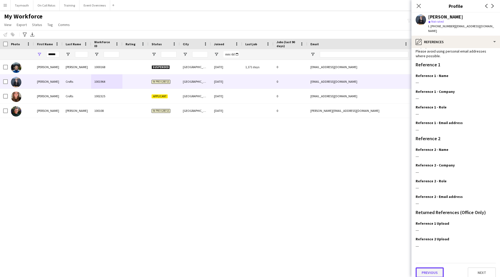
click at [427, 267] on button "Previous" at bounding box center [429, 272] width 28 height 10
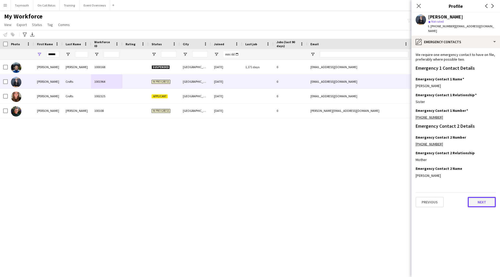
click at [474, 199] on button "Next" at bounding box center [481, 202] width 28 height 10
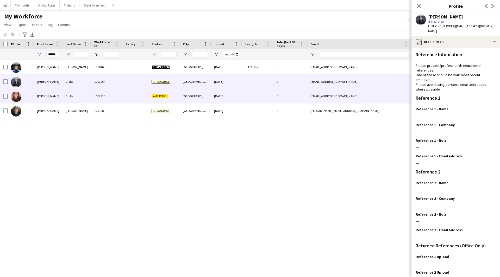
click at [135, 101] on div at bounding box center [135, 96] width 26 height 14
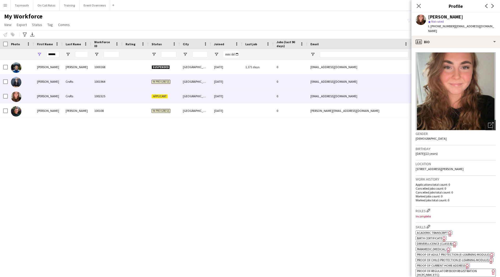
click at [133, 82] on div at bounding box center [135, 81] width 26 height 14
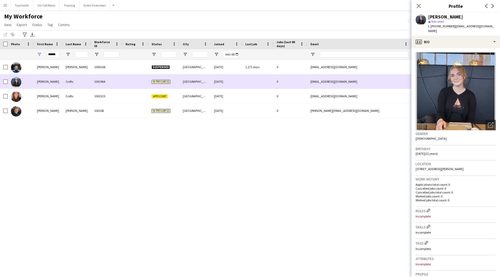
click at [1, 82] on div at bounding box center [4, 81] width 8 height 14
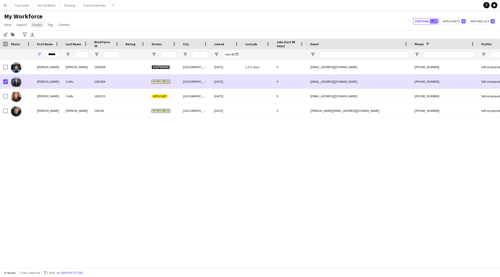
click at [35, 25] on span "Status" at bounding box center [37, 24] width 10 height 5
click at [47, 37] on link "Edit" at bounding box center [48, 35] width 36 height 11
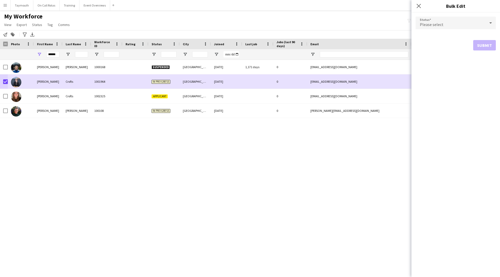
click at [460, 21] on div "Please select" at bounding box center [450, 23] width 70 height 12
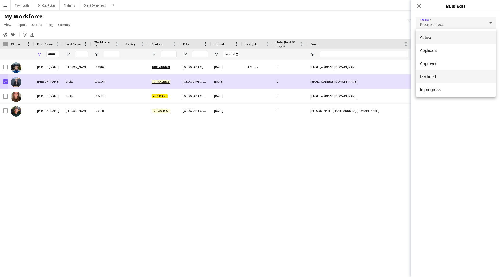
click at [433, 78] on span "Declined" at bounding box center [455, 76] width 72 height 5
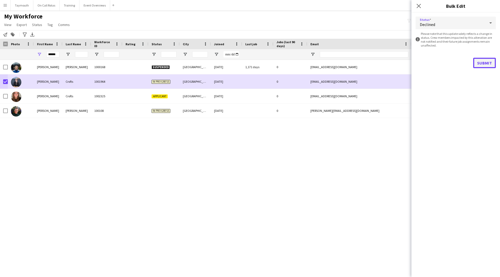
click at [479, 61] on button "Submit" at bounding box center [484, 63] width 23 height 10
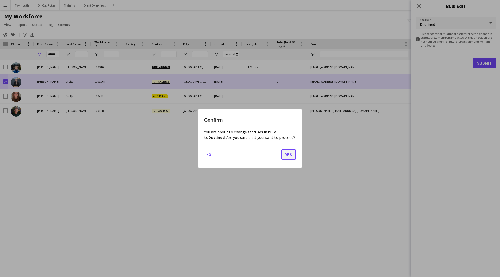
drag, startPoint x: 293, startPoint y: 155, endPoint x: 290, endPoint y: 153, distance: 3.7
click at [292, 155] on button "Yes" at bounding box center [288, 154] width 15 height 10
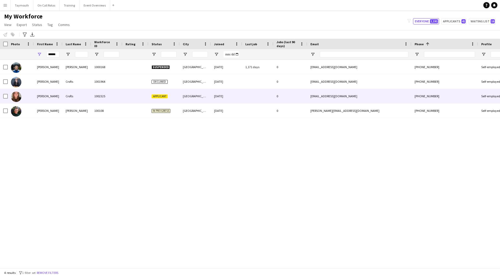
click at [111, 93] on div "1002325" at bounding box center [106, 96] width 31 height 14
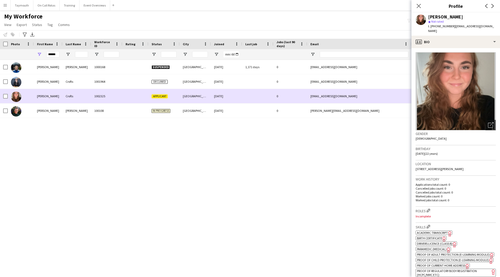
click at [50, 87] on div "[PERSON_NAME]" at bounding box center [48, 81] width 29 height 14
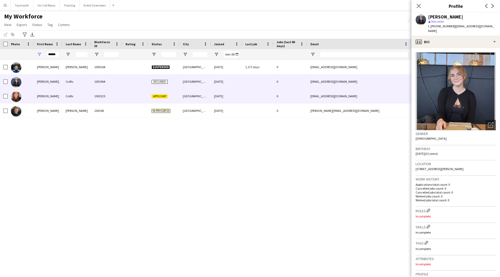
click at [64, 102] on div "Crofts" at bounding box center [76, 96] width 29 height 14
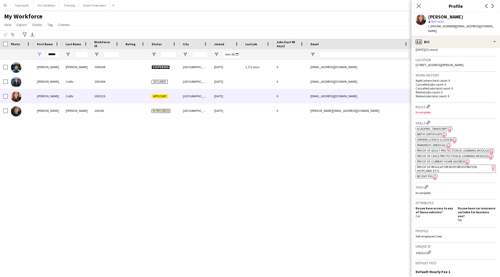
scroll to position [177, 0]
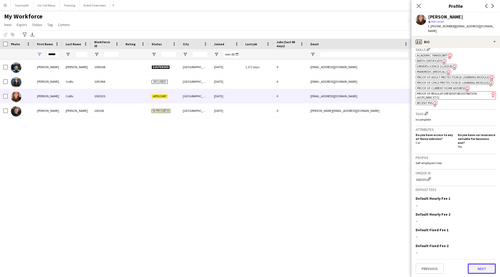
click at [479, 266] on button "Next" at bounding box center [481, 269] width 28 height 10
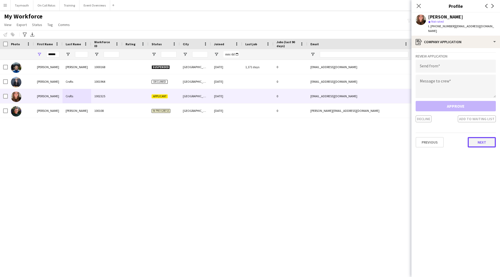
click at [480, 137] on button "Next" at bounding box center [481, 142] width 28 height 10
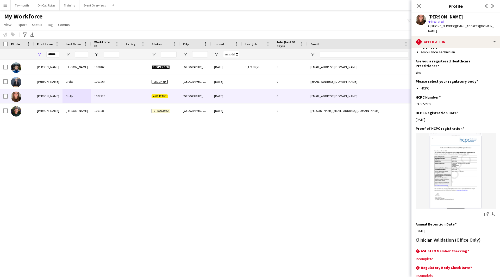
scroll to position [100, 0]
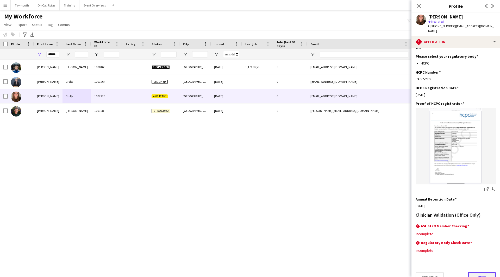
click at [474, 272] on button "Next" at bounding box center [481, 277] width 28 height 10
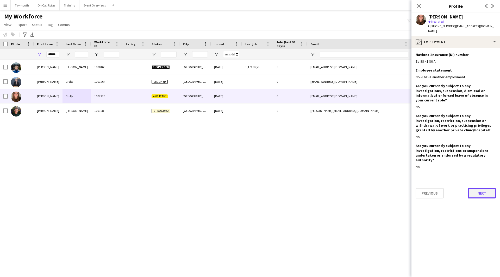
click at [477, 188] on button "Next" at bounding box center [481, 193] width 28 height 10
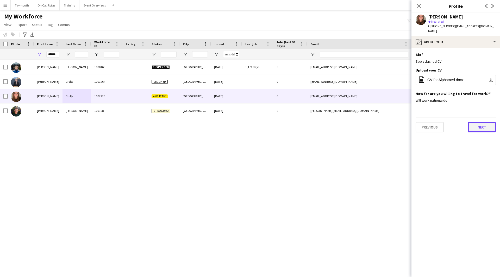
click at [481, 122] on button "Next" at bounding box center [481, 127] width 28 height 10
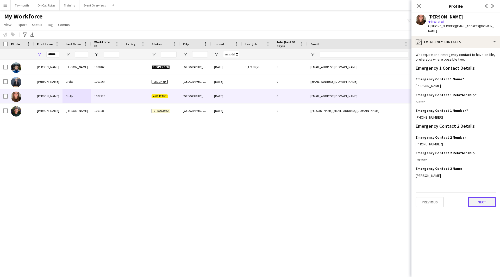
click at [482, 197] on button "Next" at bounding box center [481, 202] width 28 height 10
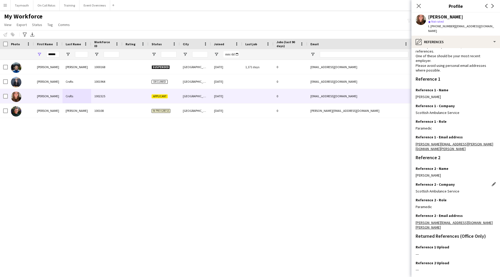
scroll to position [33, 0]
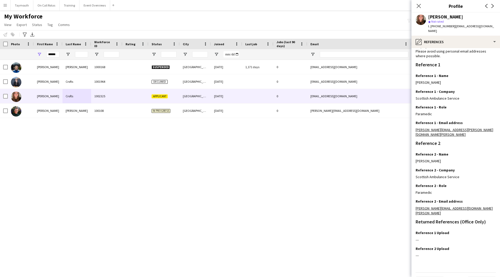
drag, startPoint x: 35, startPoint y: 50, endPoint x: -115, endPoint y: 16, distance: 153.6
click at [0, 16] on html "Menu Boards Boards Boards All jobs Status Workforce Workforce My Workforce Recr…" at bounding box center [250, 138] width 500 height 277
click at [59, 54] on div "******" at bounding box center [48, 54] width 29 height 10
click at [58, 54] on input "******" at bounding box center [52, 54] width 13 height 6
drag, startPoint x: 58, startPoint y: 54, endPoint x: 7, endPoint y: 37, distance: 54.0
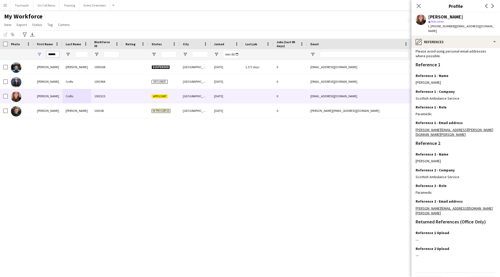
click at [12, 42] on div "Workforce Details Photo First Name 1" at bounding box center [322, 49] width 644 height 21
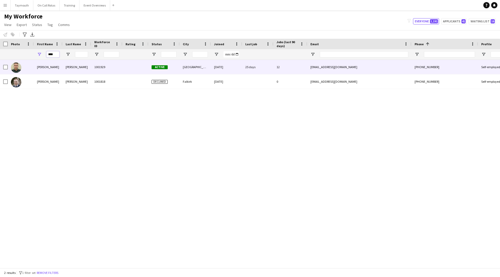
type input "****"
click at [68, 68] on div "[PERSON_NAME]" at bounding box center [76, 67] width 29 height 14
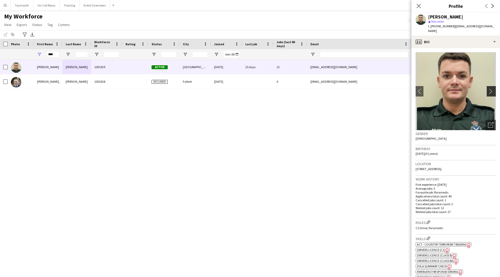
click at [486, 86] on button "chevron-right" at bounding box center [491, 91] width 10 height 10
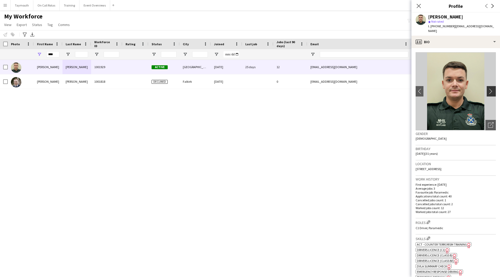
click at [488, 88] on app-icon "chevron-right" at bounding box center [492, 90] width 8 height 5
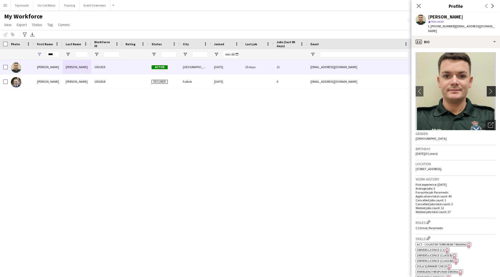
click at [488, 88] on app-icon "chevron-right" at bounding box center [492, 90] width 8 height 5
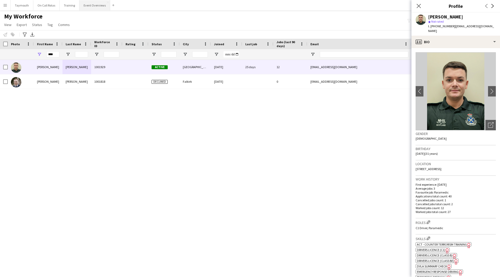
click at [88, 5] on button "Event Overviews Close" at bounding box center [94, 5] width 31 height 10
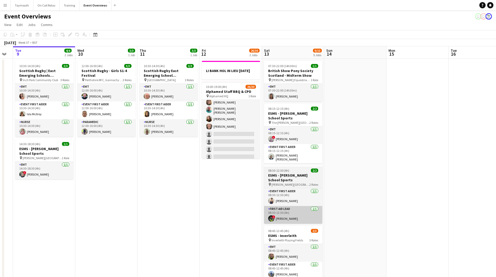
drag, startPoint x: 298, startPoint y: 206, endPoint x: 82, endPoint y: 207, distance: 216.2
click at [42, 214] on app-calendar-viewport "Sat 6 22/27 7 Jobs Sun 7 18/18 3 Jobs Mon 8 Tue 9 4/4 2 Jobs Wed 10 3/3 1 Job T…" at bounding box center [248, 275] width 496 height 458
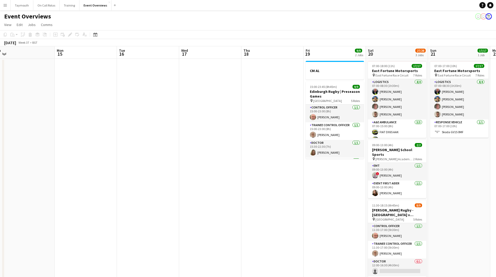
drag, startPoint x: 195, startPoint y: 196, endPoint x: 69, endPoint y: 187, distance: 126.3
click at [72, 188] on app-calendar-viewport "Thu 11 3/3 1 Job Fri 12 26/30 2 Jobs Sat 13 9/10 5 Jobs Sun 14 Mon 15 Tue 16 We…" at bounding box center [248, 275] width 496 height 458
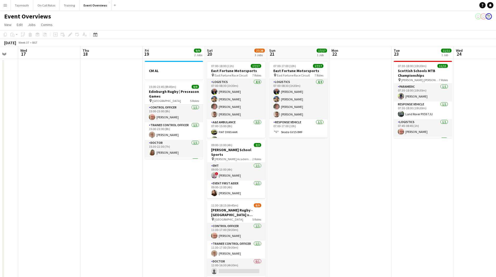
drag, startPoint x: 113, startPoint y: 197, endPoint x: 88, endPoint y: 197, distance: 24.5
click at [88, 197] on app-calendar-viewport "Sun 14 Mon 15 Tue 16 Wed 17 Thu 18 Fri 19 9/9 2 Jobs Sat 20 27/28 3 Jobs Sun 21…" at bounding box center [248, 275] width 496 height 458
